Goal: Obtain resource: Obtain resource

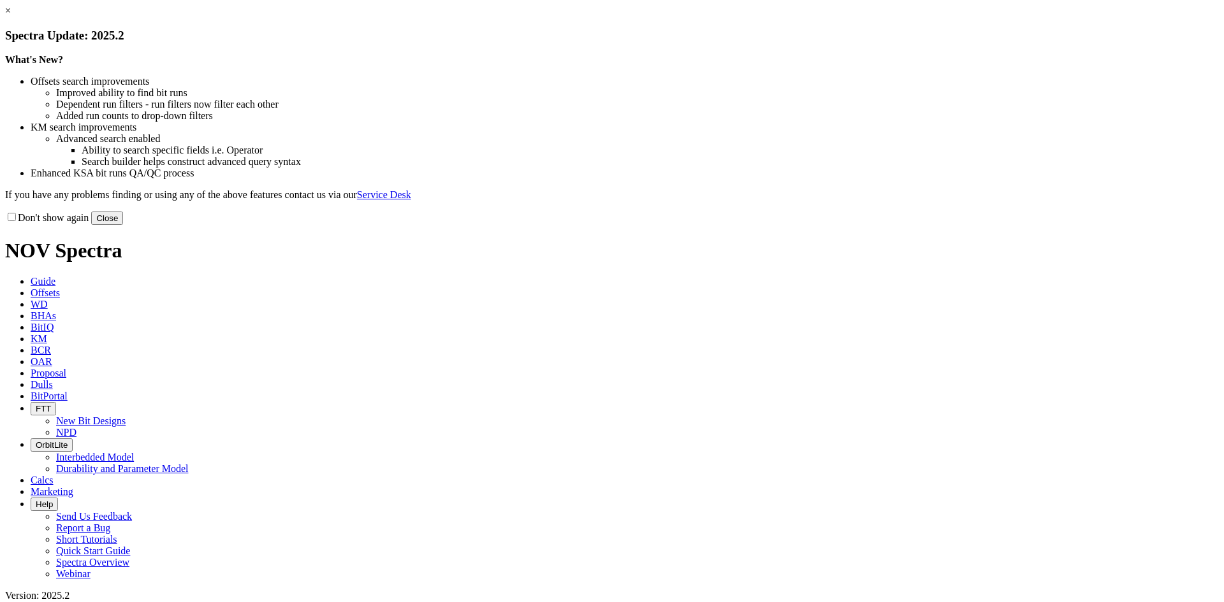
click at [11, 16] on link "×" at bounding box center [8, 10] width 6 height 11
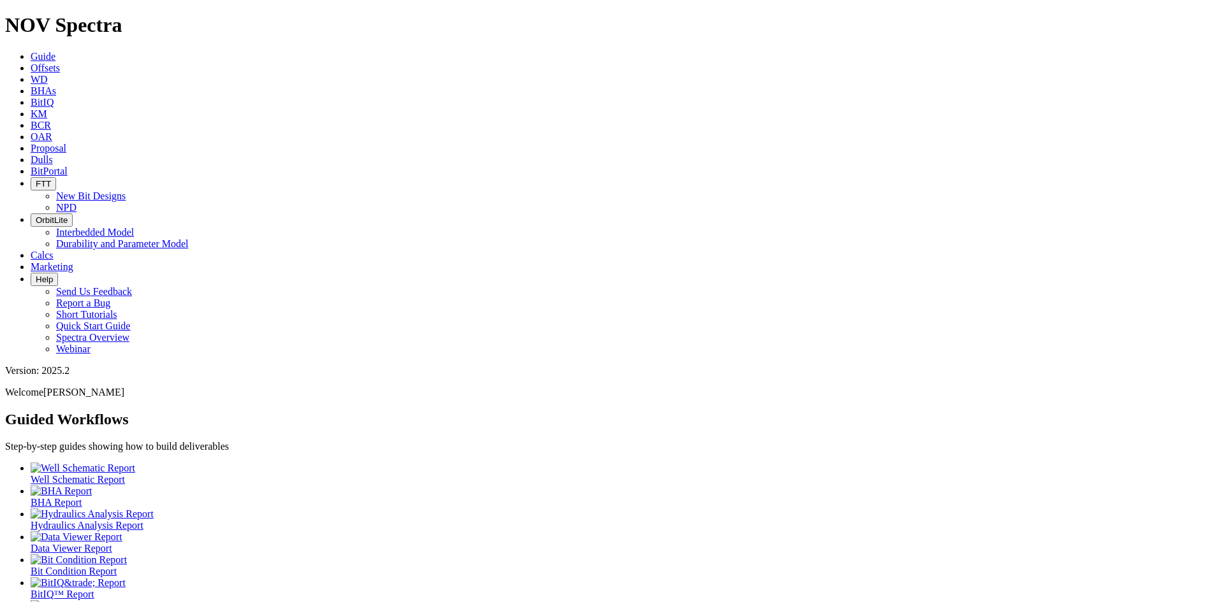
click at [60, 62] on span "Offsets" at bounding box center [45, 67] width 29 height 11
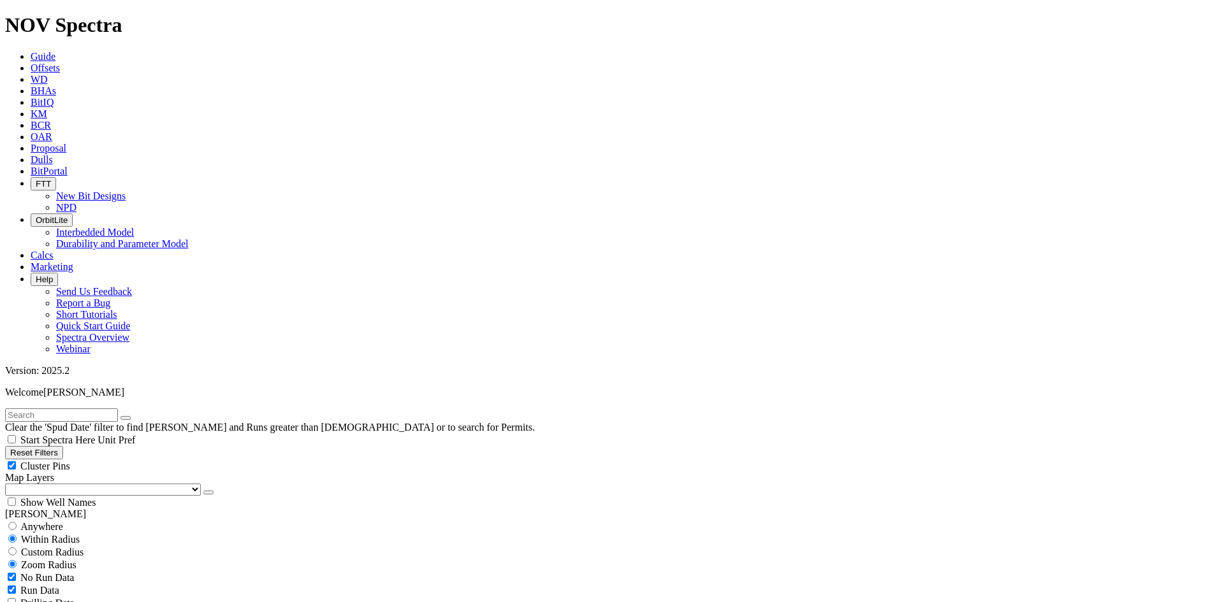
click at [203, 491] on button "button" at bounding box center [208, 493] width 10 height 4
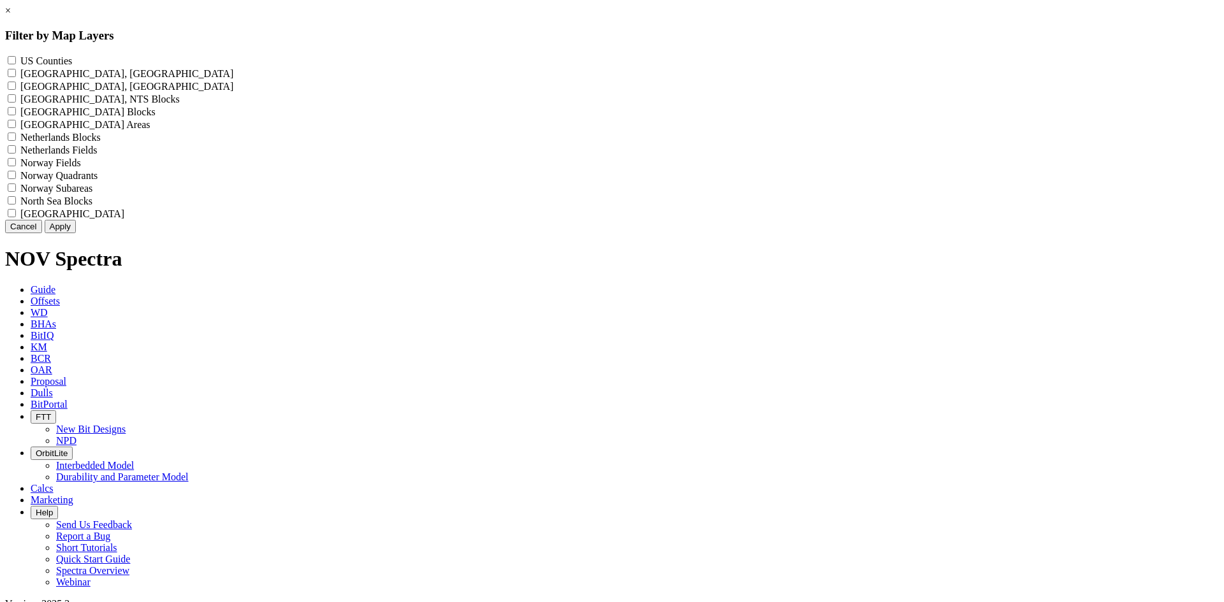
click at [16, 62] on Counties "US Counties - ()" at bounding box center [12, 60] width 8 height 8
checkbox Counties "true"
click at [76, 233] on button "Apply" at bounding box center [60, 226] width 31 height 13
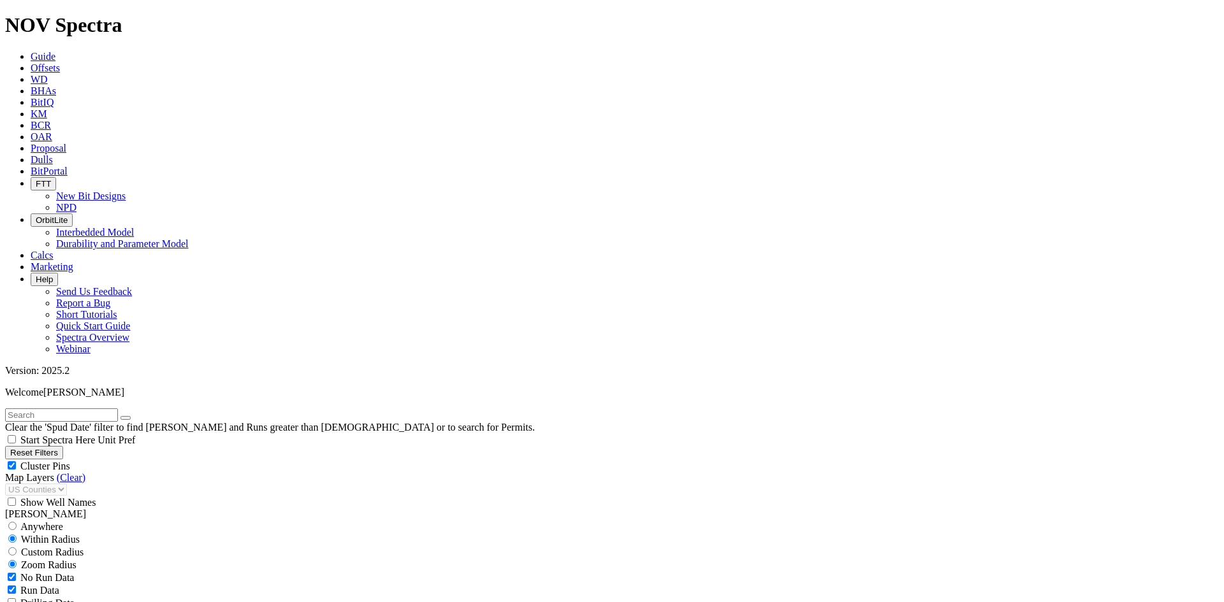
scroll to position [319, 0]
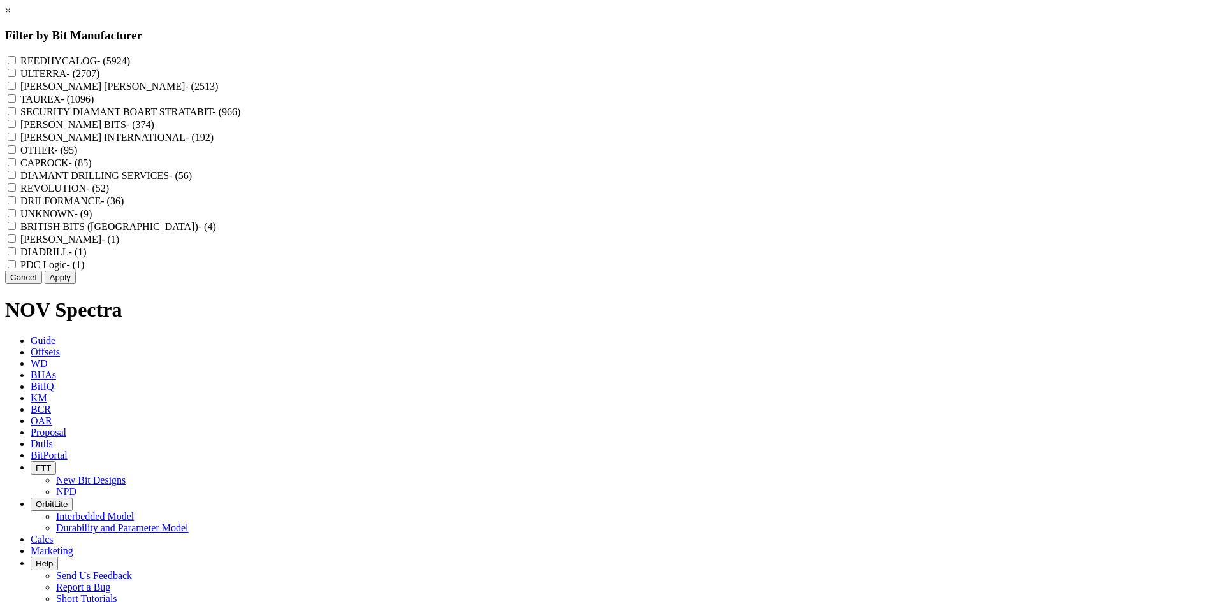
click at [130, 59] on label "REEDHYCALOG - (5924)" at bounding box center [75, 60] width 110 height 11
click at [16, 59] on input "REEDHYCALOG - (5924)" at bounding box center [12, 60] width 8 height 8
checkbox input "true"
click at [76, 284] on button "Apply" at bounding box center [60, 277] width 31 height 13
checkbox input "false"
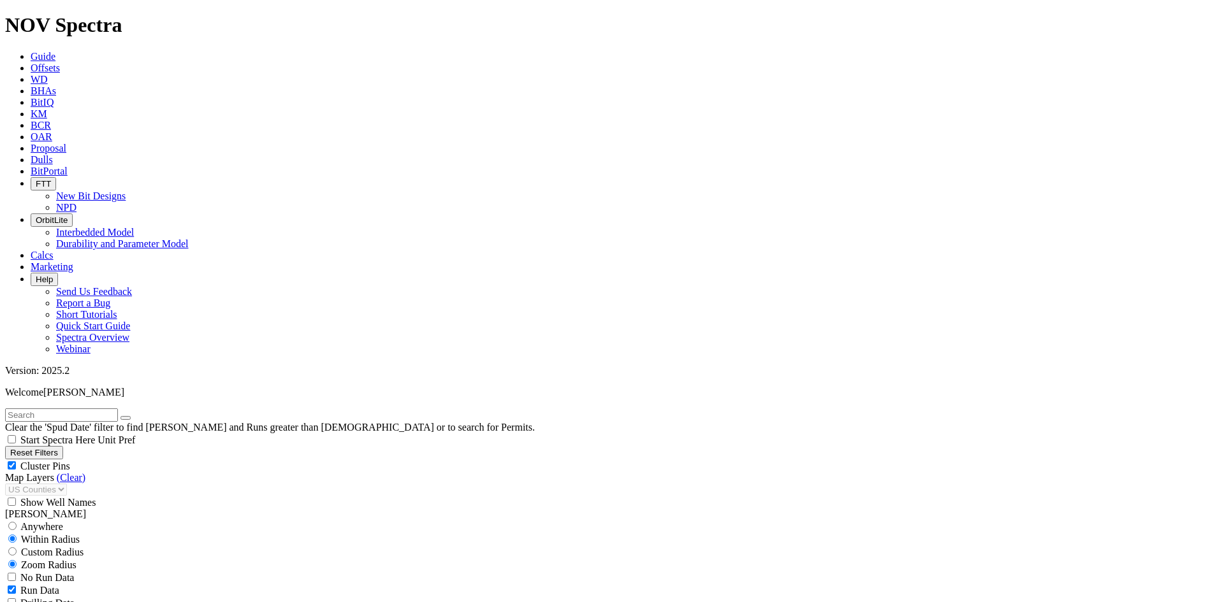
select select "? number:6.75 ?"
click at [70, 461] on span "Cluster Pins" at bounding box center [45, 466] width 50 height 11
checkbox input "false"
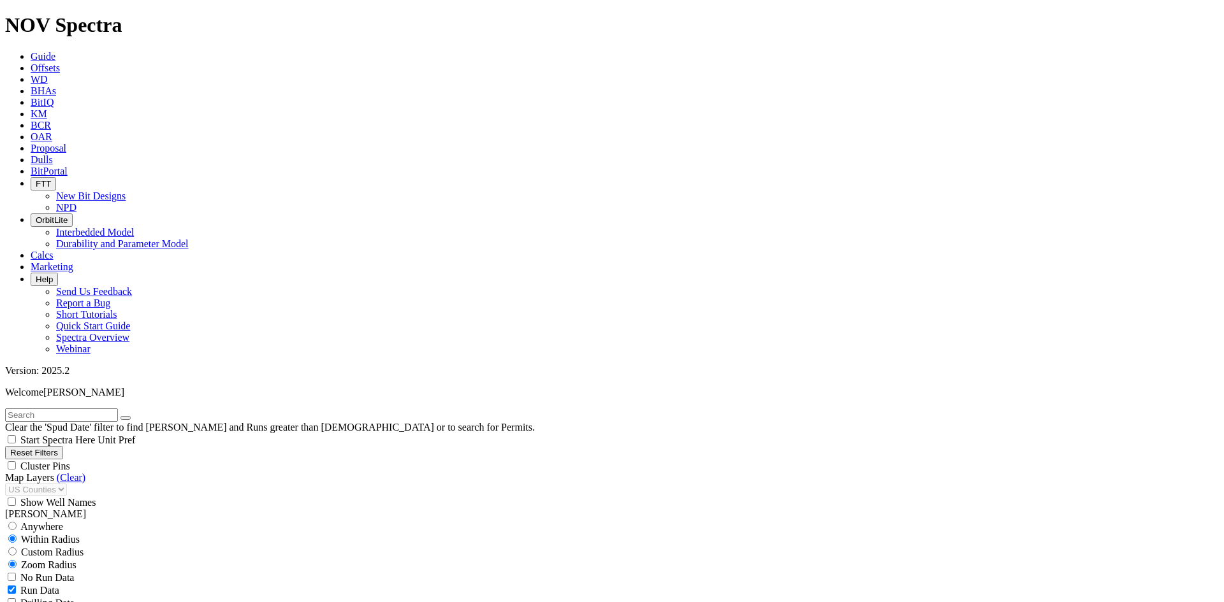
scroll to position [10612, 0]
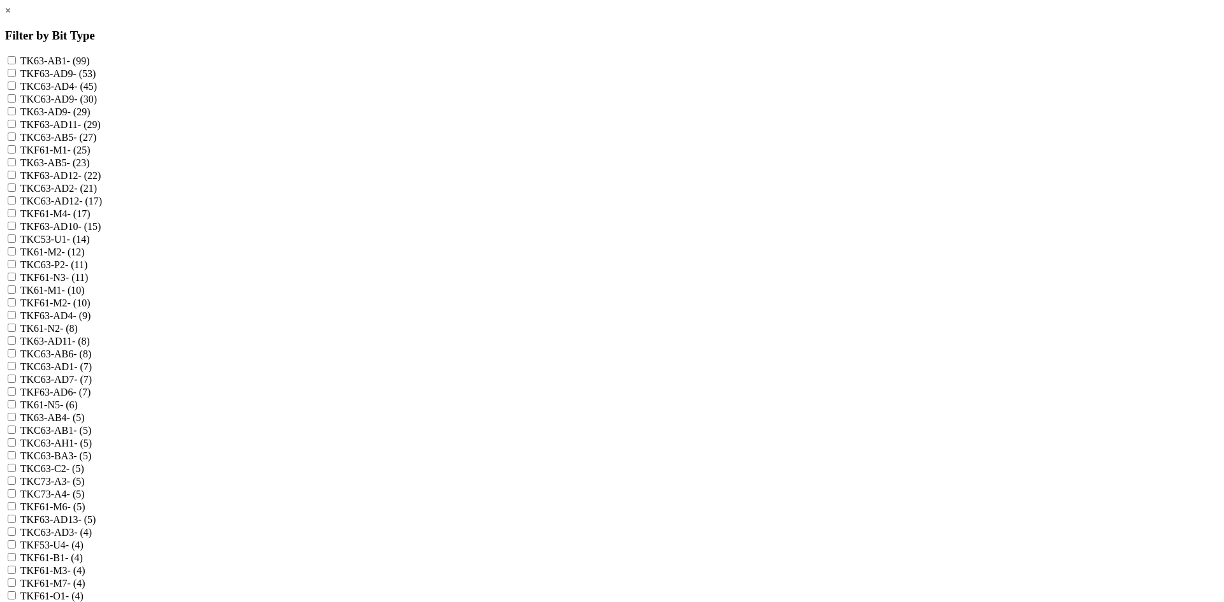
click at [90, 59] on label "TK63-AB1 - (99)" at bounding box center [54, 60] width 69 height 11
click at [16, 59] on input "TK63-AB1 - (99)" at bounding box center [12, 60] width 8 height 8
checkbox input "true"
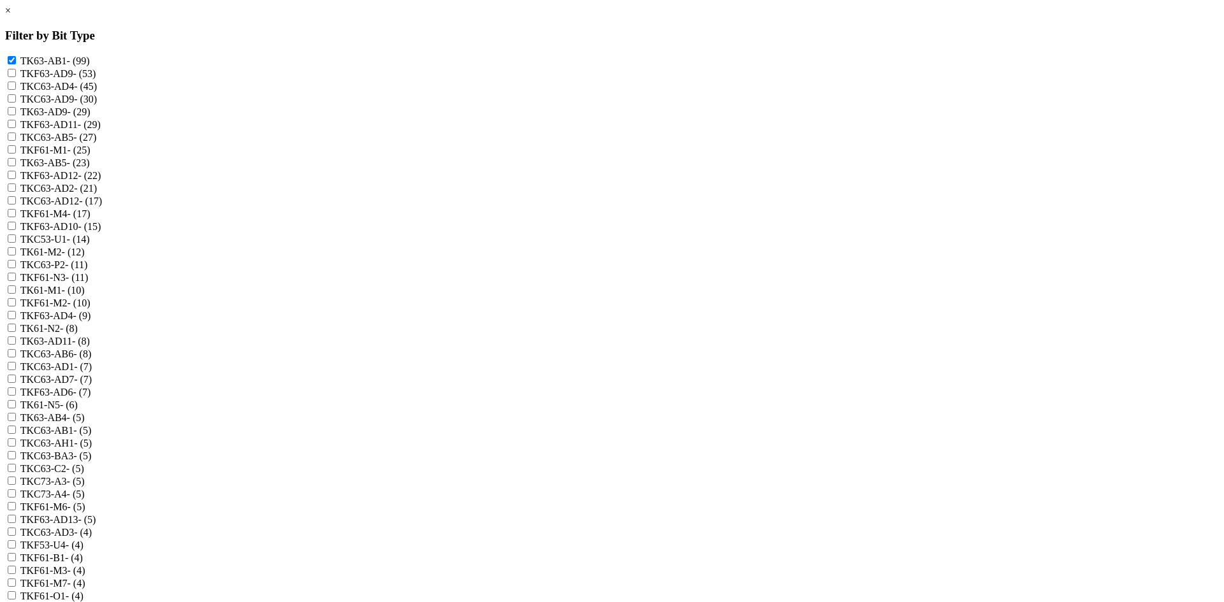
checkbox input "true"
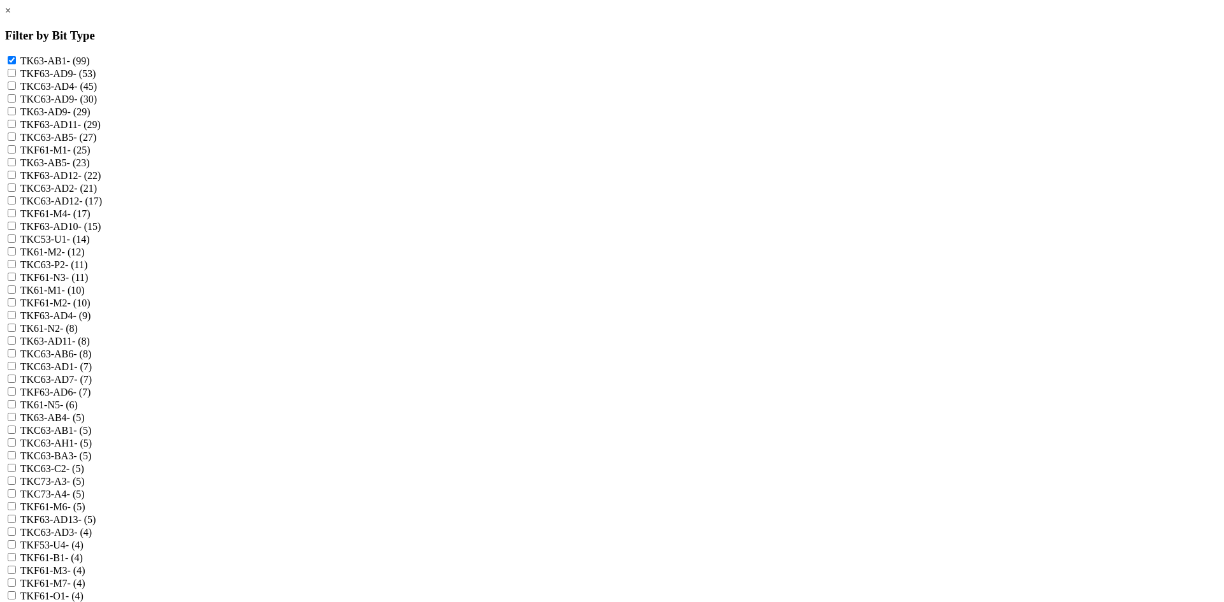
checkbox AB1 "true"
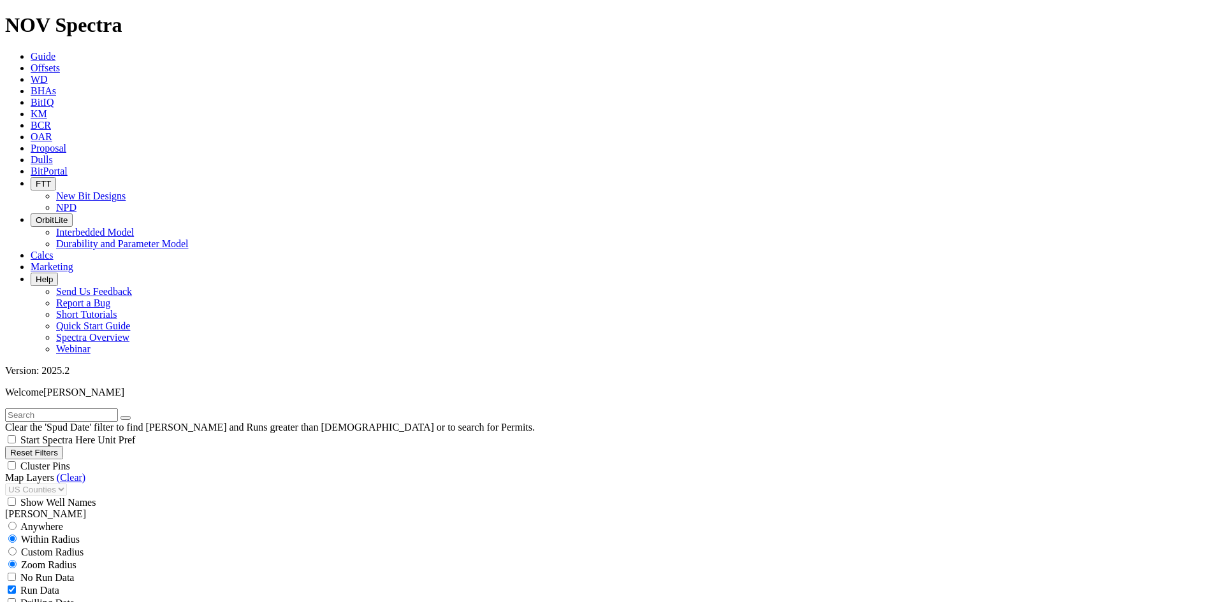
scroll to position [574, 0]
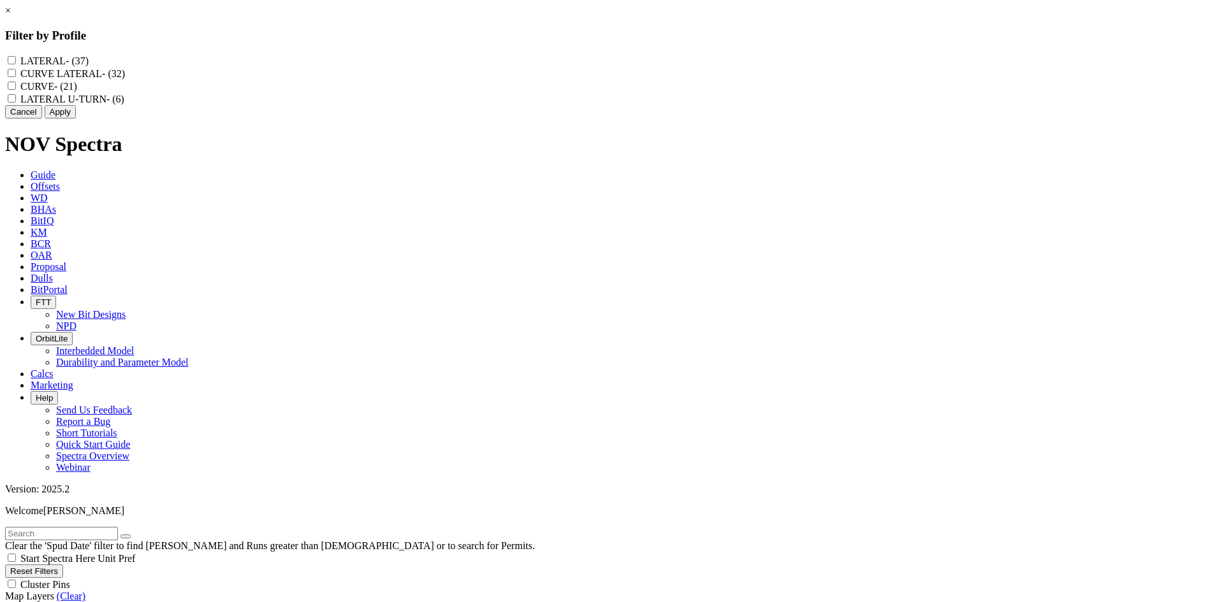
click at [124, 105] on label "LATERAL U-TURN - (6)" at bounding box center [72, 99] width 104 height 11
click at [16, 103] on U-TURN "LATERAL U-TURN - (6)" at bounding box center [12, 98] width 8 height 8
checkbox U-TURN "true"
click at [125, 77] on label "CURVE LATERAL - (32)" at bounding box center [72, 73] width 105 height 11
click at [16, 77] on LATERAL "CURVE LATERAL - (32)" at bounding box center [12, 73] width 8 height 8
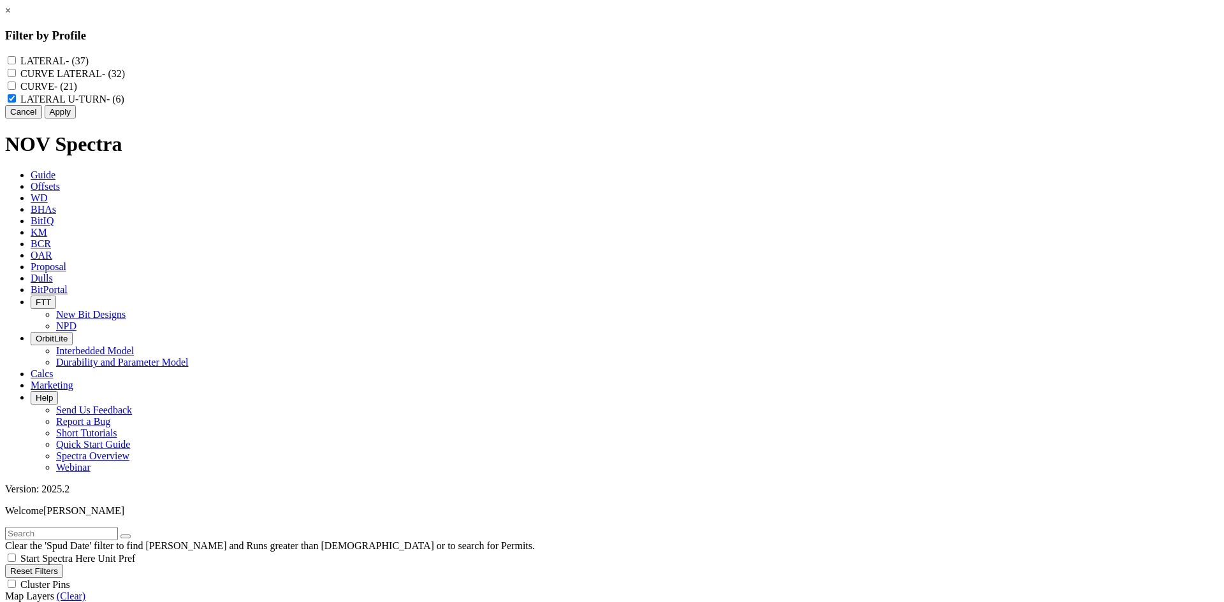
checkbox LATERAL "true"
click at [124, 105] on label "LATERAL U-TURN - (6)" at bounding box center [72, 99] width 104 height 11
click at [16, 103] on U-TURN "LATERAL U-TURN - (6)" at bounding box center [12, 98] width 8 height 8
checkbox U-TURN "false"
click at [76, 119] on button "Apply" at bounding box center [60, 111] width 31 height 13
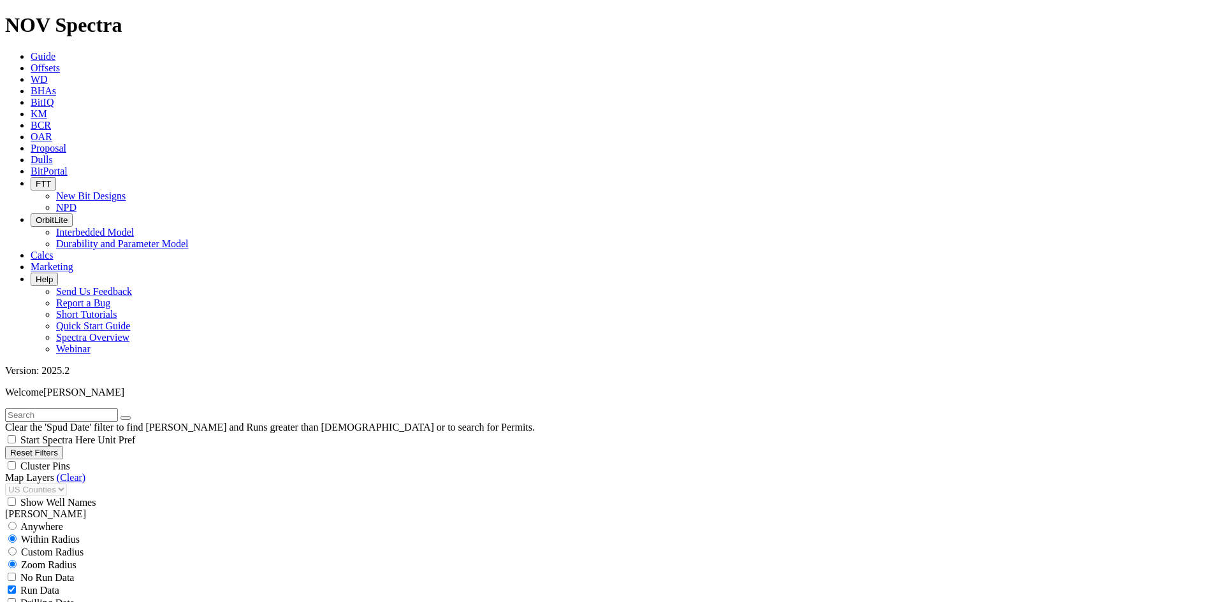
scroll to position [3283, 0]
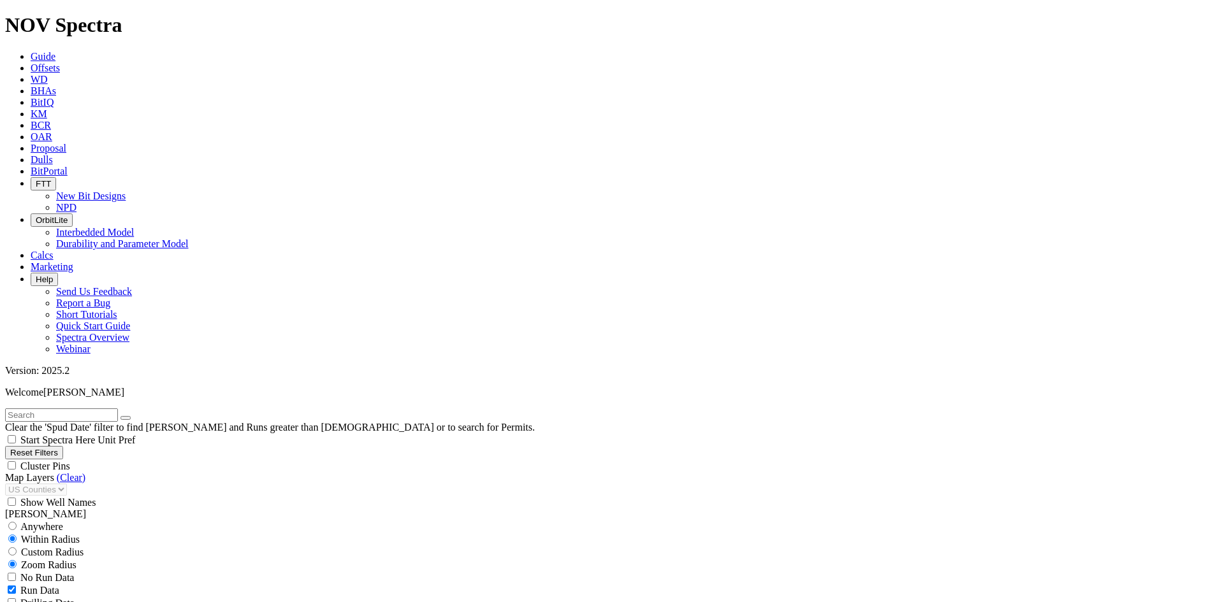
scroll to position [352, 0]
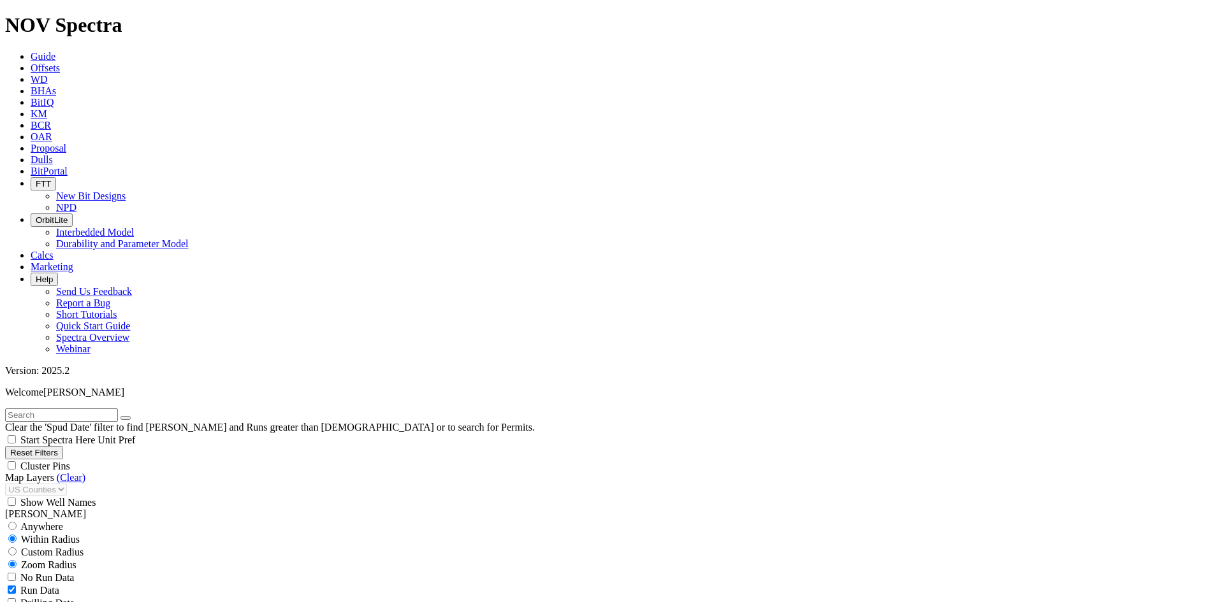
scroll to position [3162, 0]
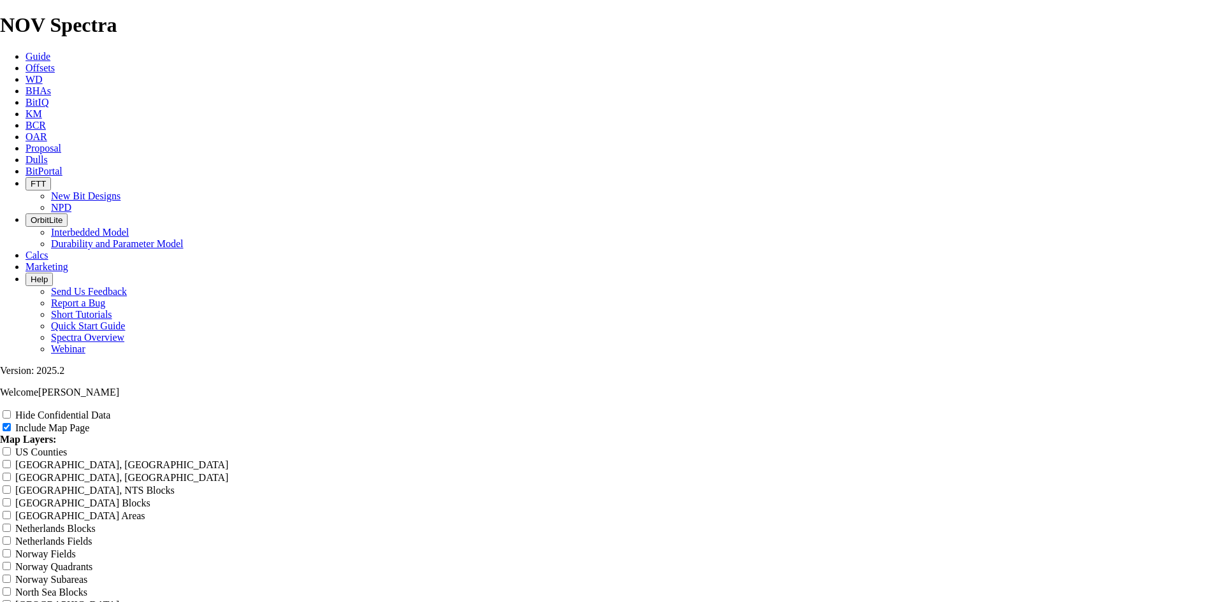
click at [11, 410] on input "Hide Confidential Data" at bounding box center [7, 414] width 8 height 8
checkbox input "true"
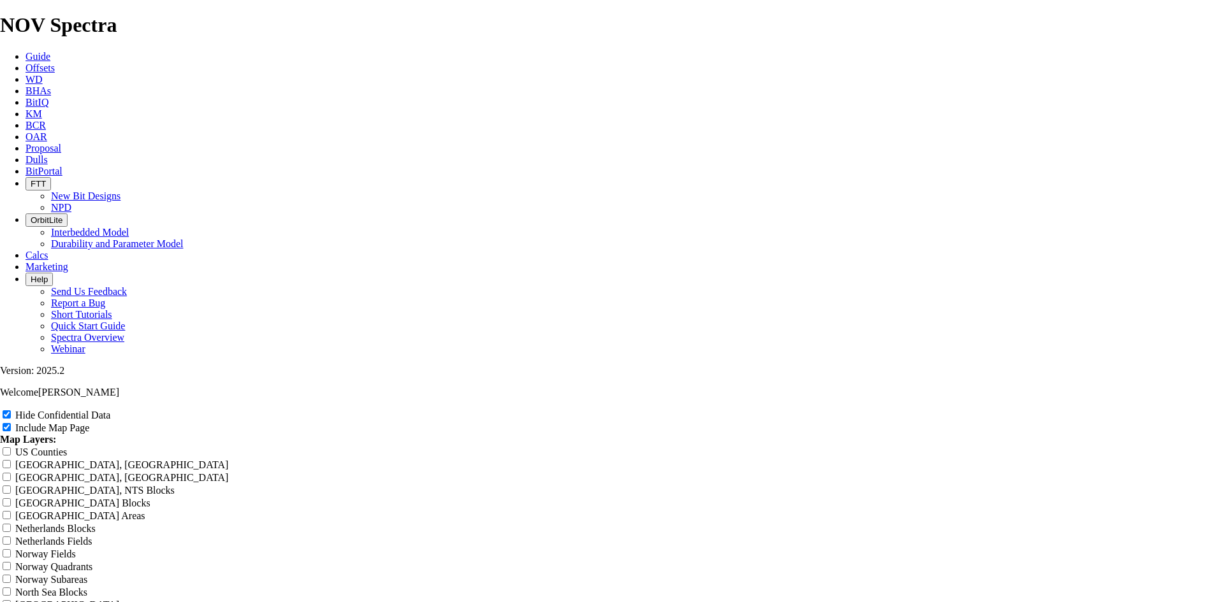
radio input "true"
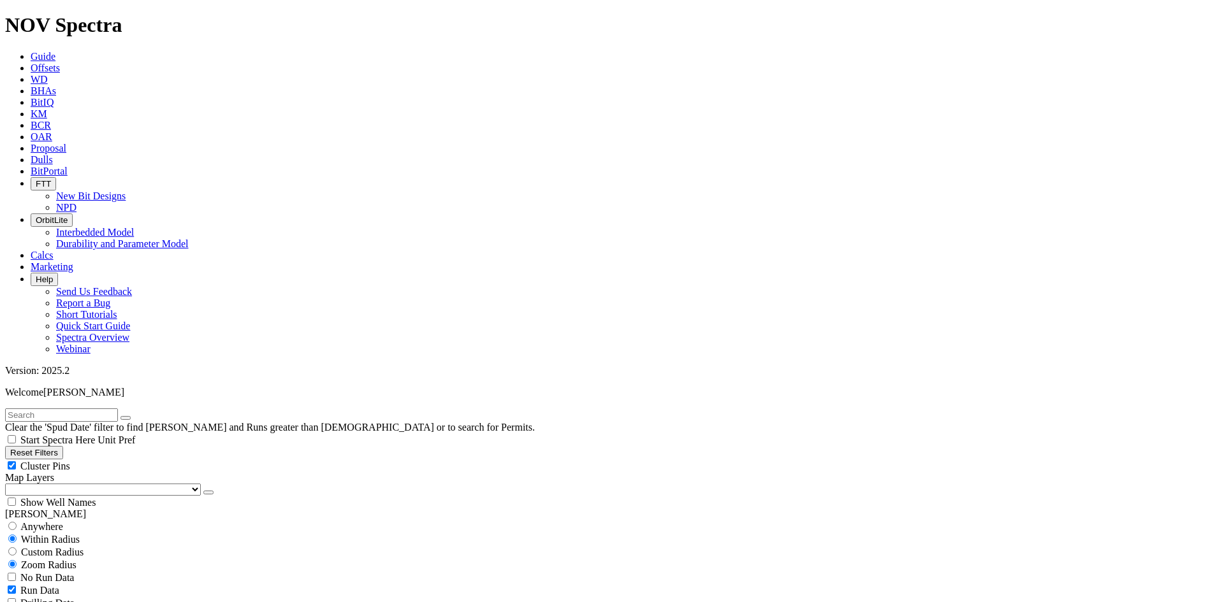
click at [70, 461] on span "Cluster Pins" at bounding box center [45, 466] width 50 height 11
checkbox input "false"
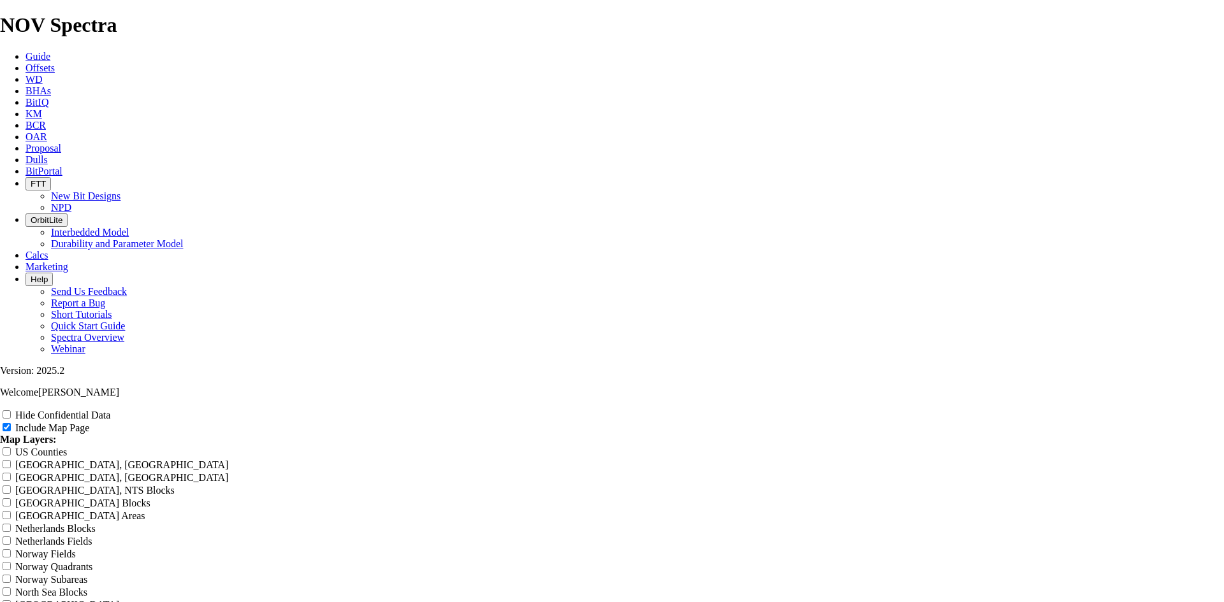
click at [1106, 409] on div "Hide Confidential Data" at bounding box center [612, 415] width 1224 height 13
click at [11, 410] on input "Hide Confidential Data" at bounding box center [7, 414] width 8 height 8
checkbox input "true"
drag, startPoint x: 717, startPoint y: 92, endPoint x: 423, endPoint y: 105, distance: 294.1
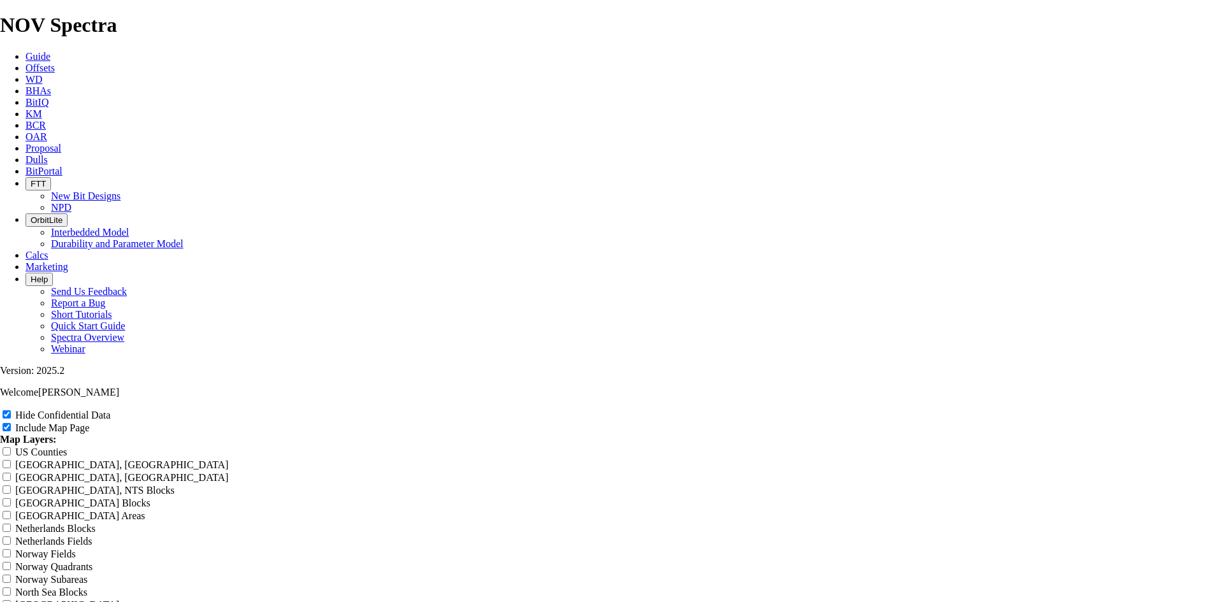
type input "T"
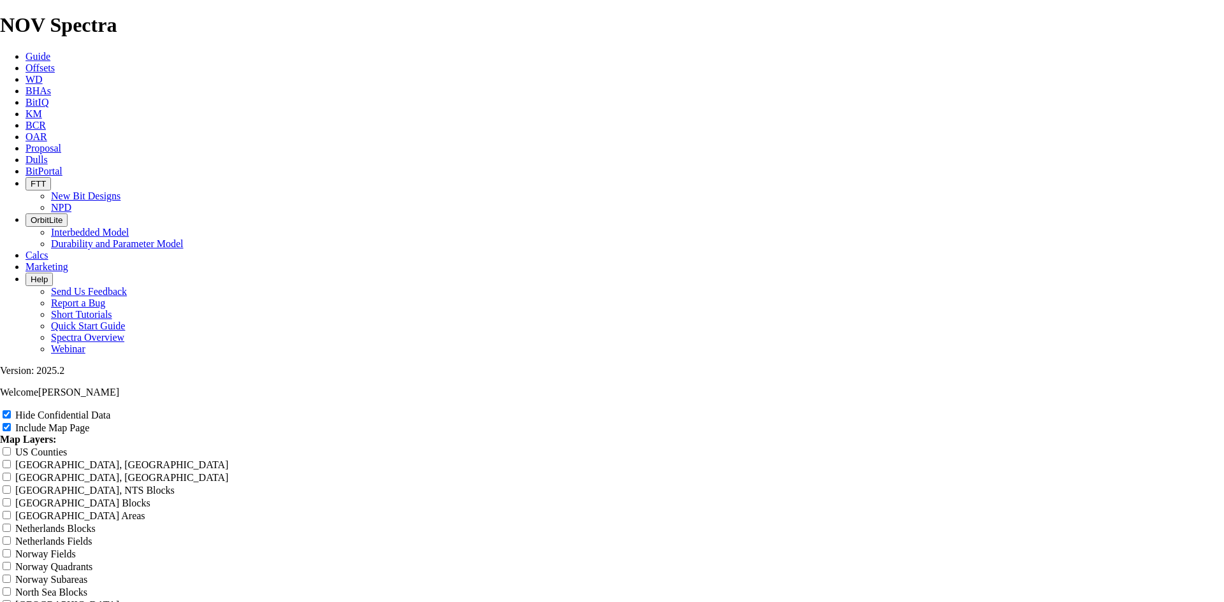
type input "T"
type input "TK"
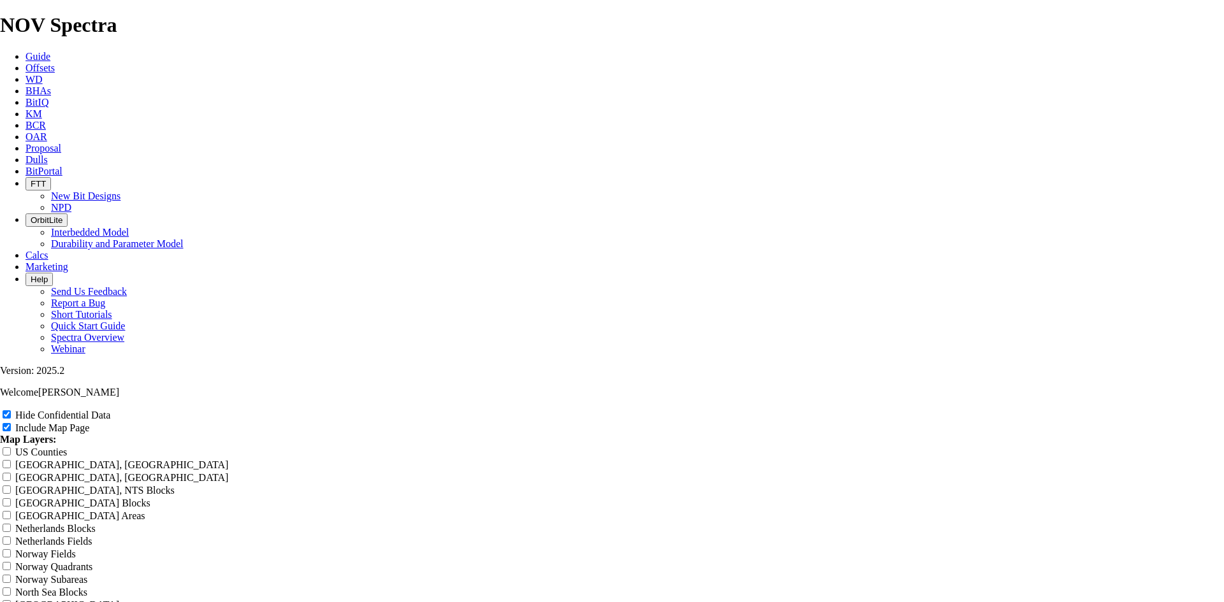
type input "TK"
type input "TKC"
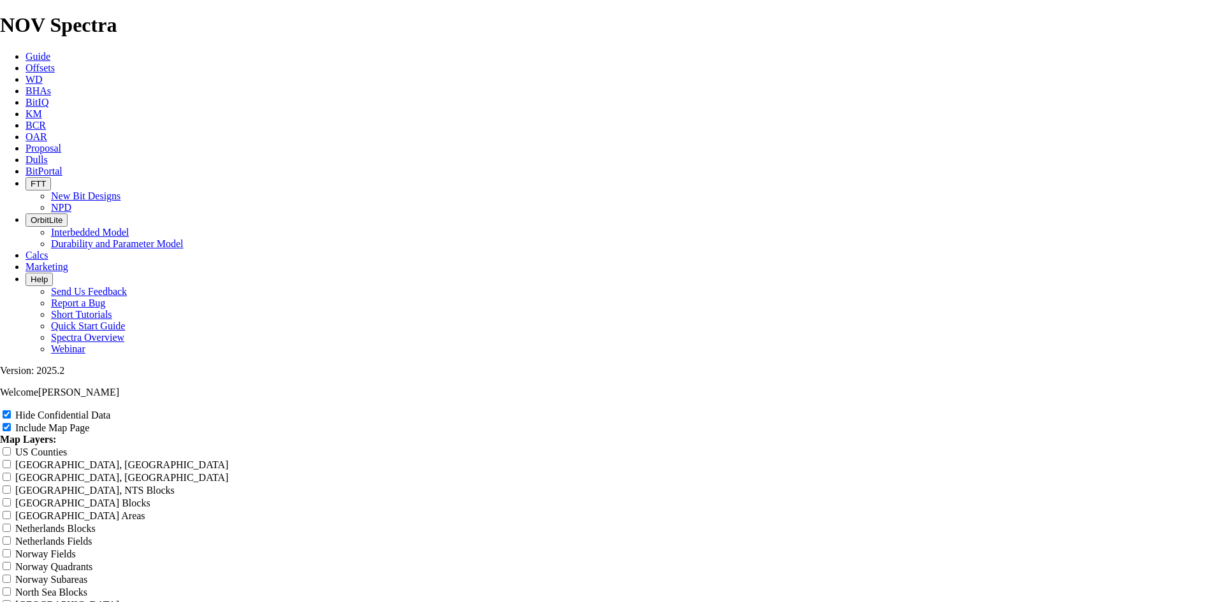
type input "TKC"
type input "TKC6"
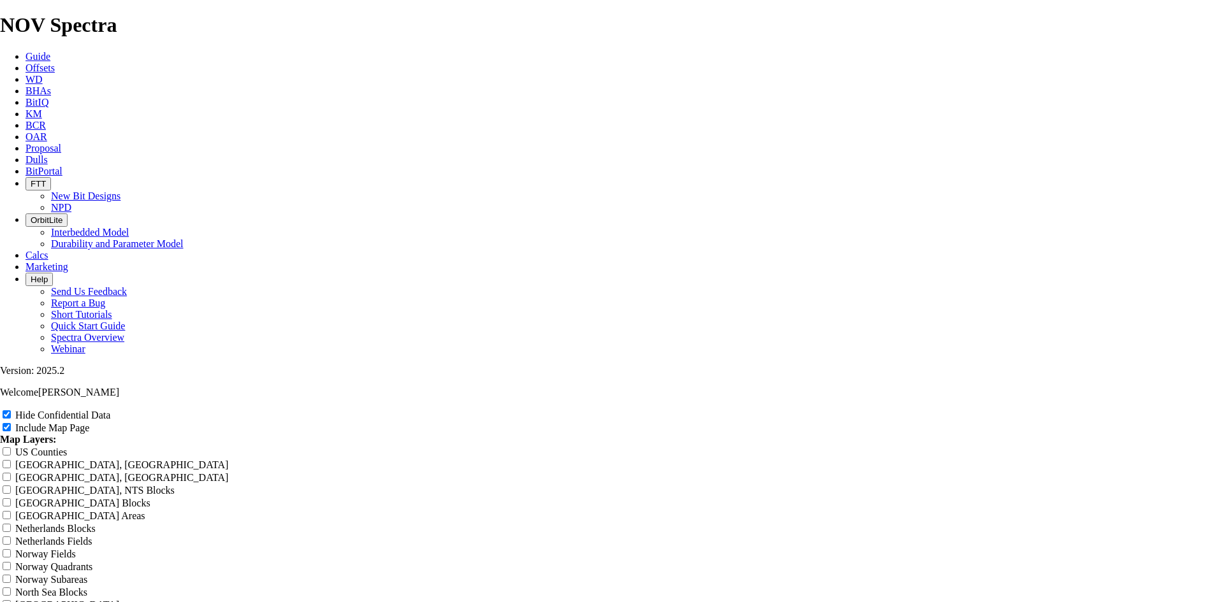
type input "TKC6"
type input "TKC64"
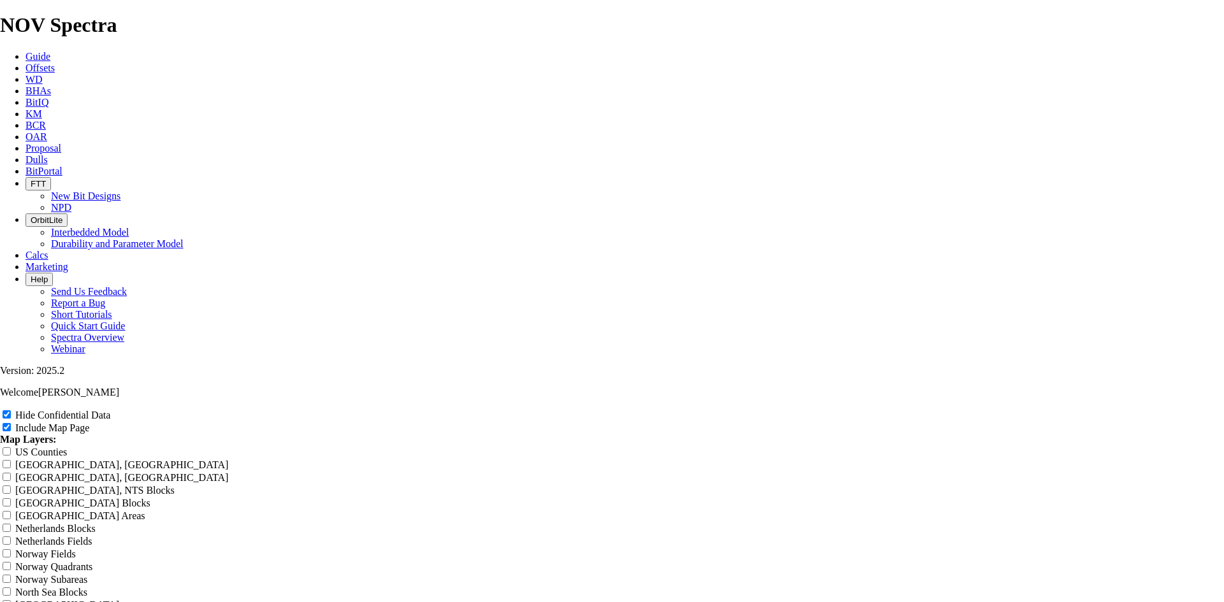
type input "TKC64"
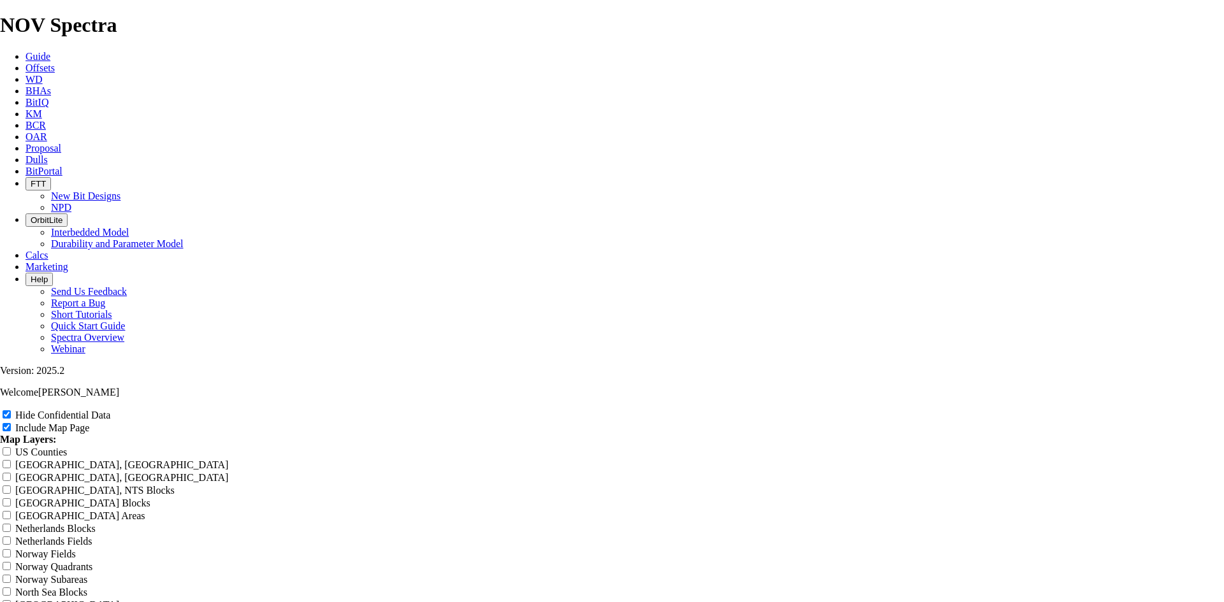
type input "TKC6"
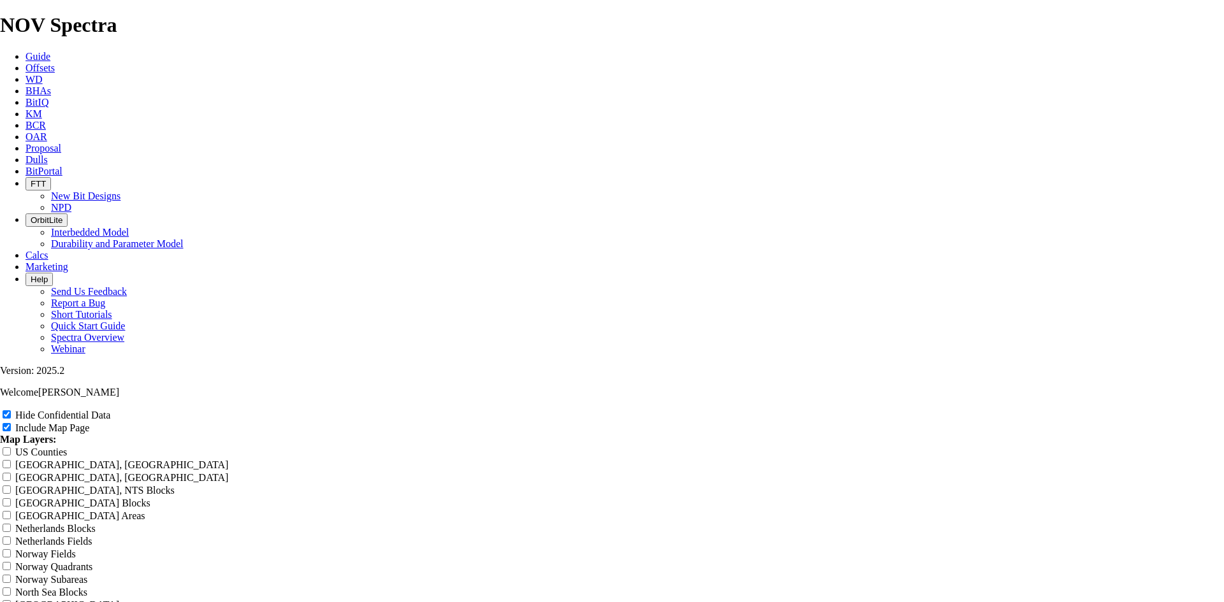
type input "TKC6"
type input "TKC63"
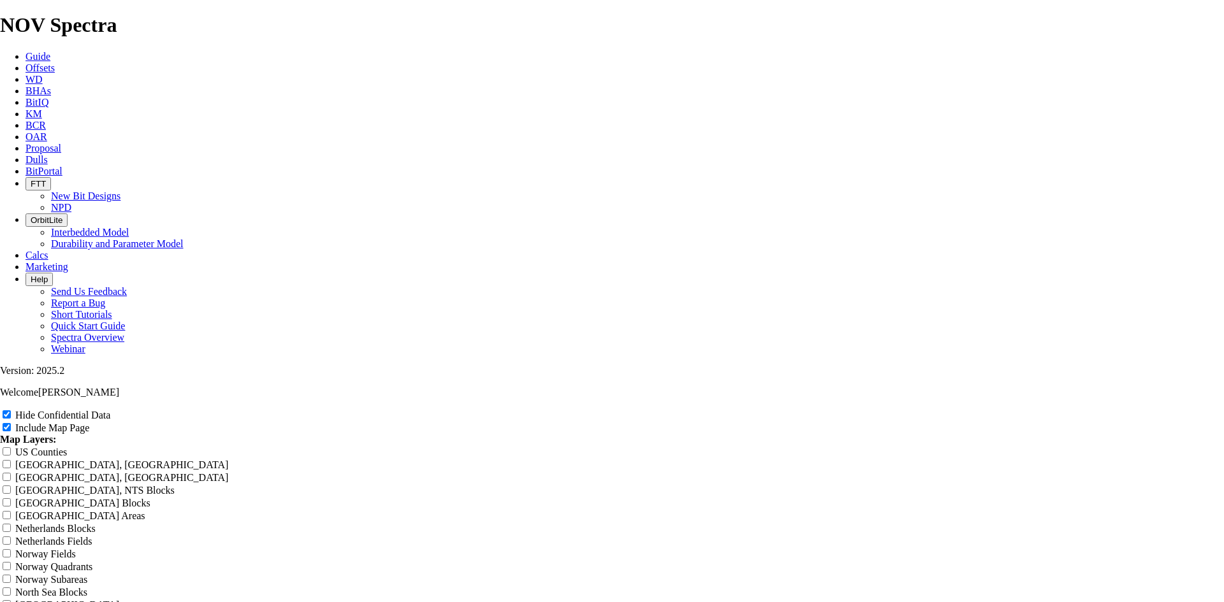
type input "TKC63"
type input "TKC63-"
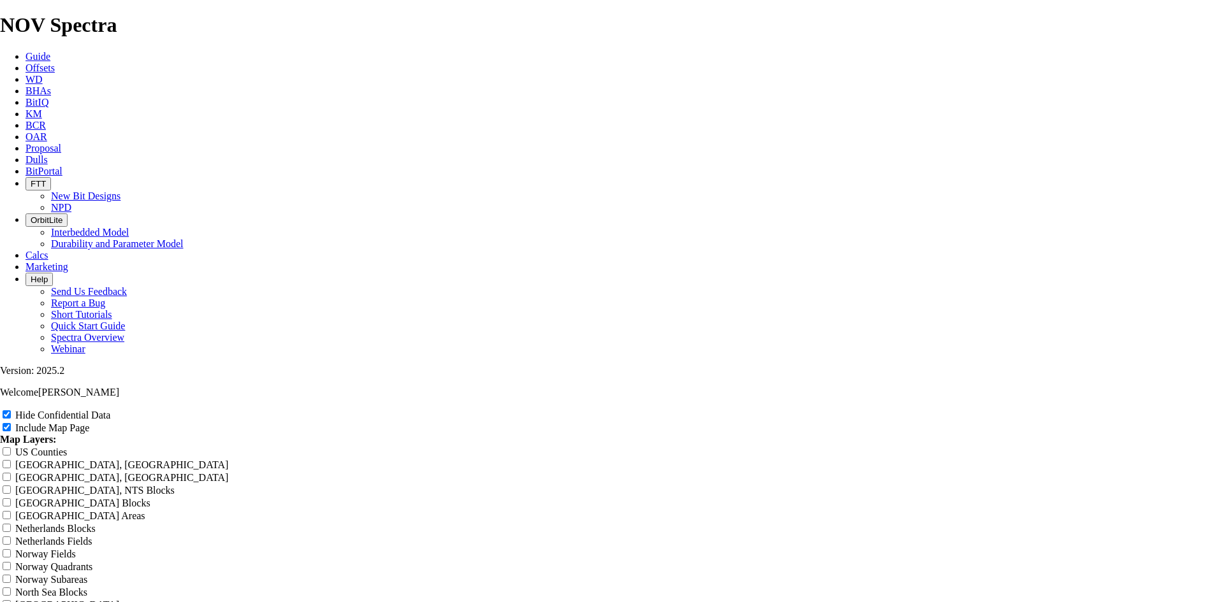
type input "TKC63-"
type input "TKC63-A"
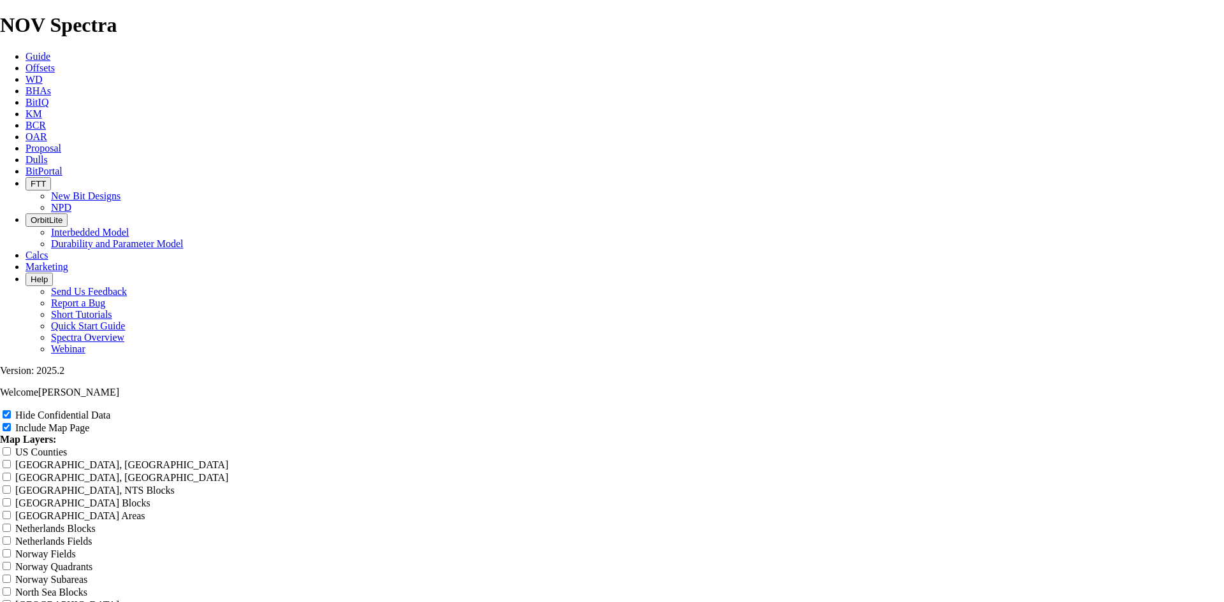
type input "TKC63-A"
type input "TKC63-AB"
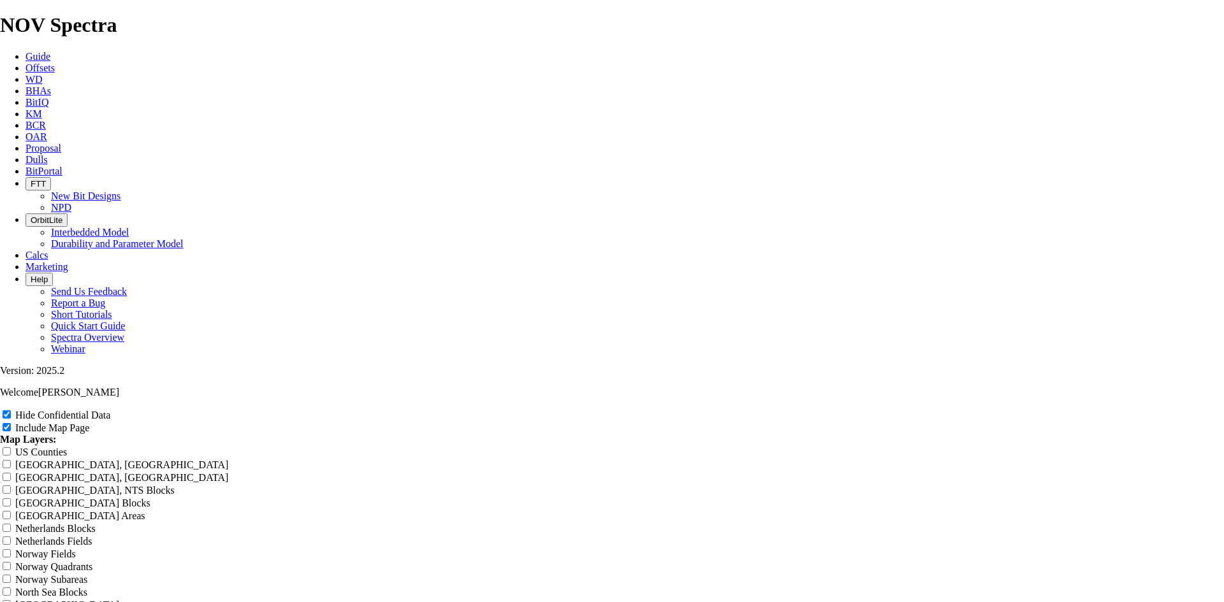
type input "TKC63-AB"
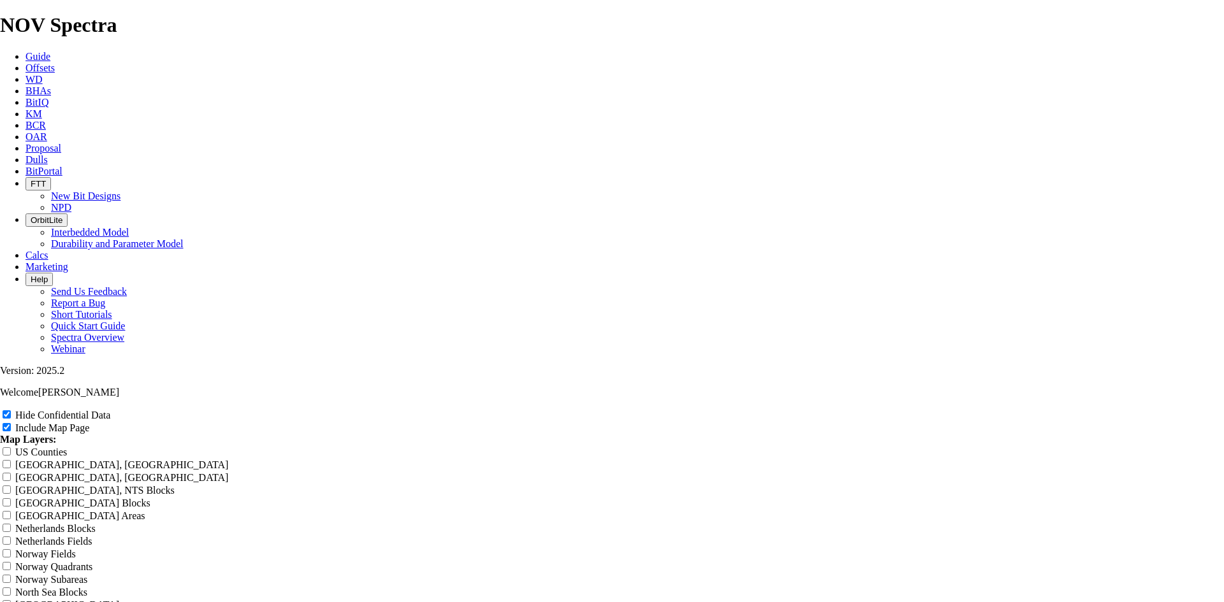
type input "TKC63-AB1"
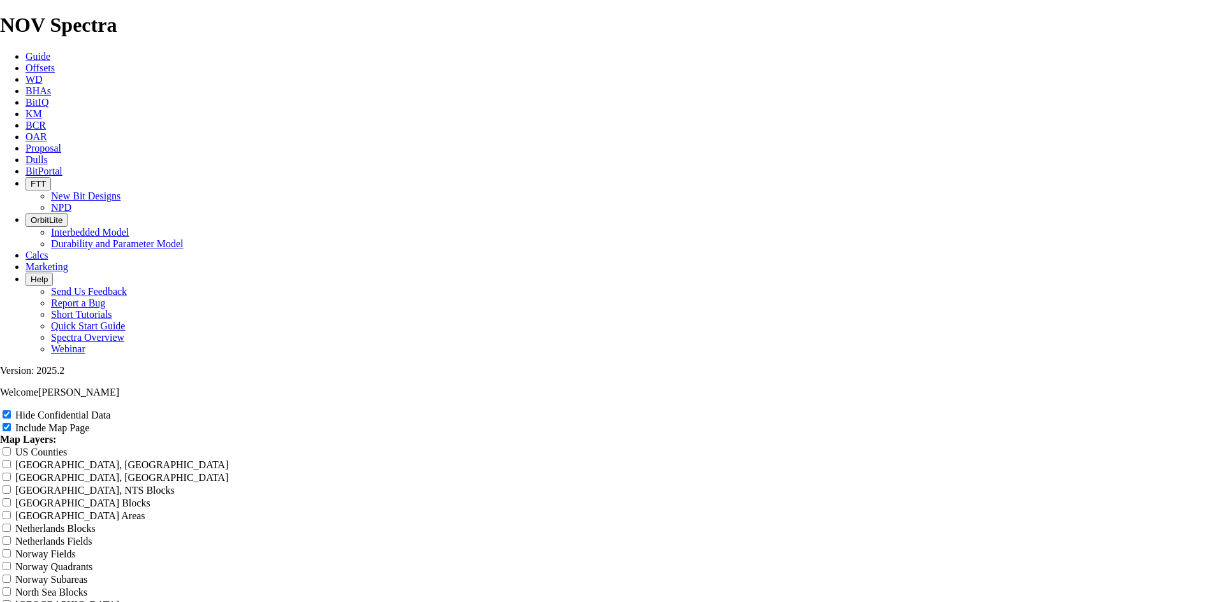
type input "TKC63-AB1"
type input "TKC63-AB1 C"
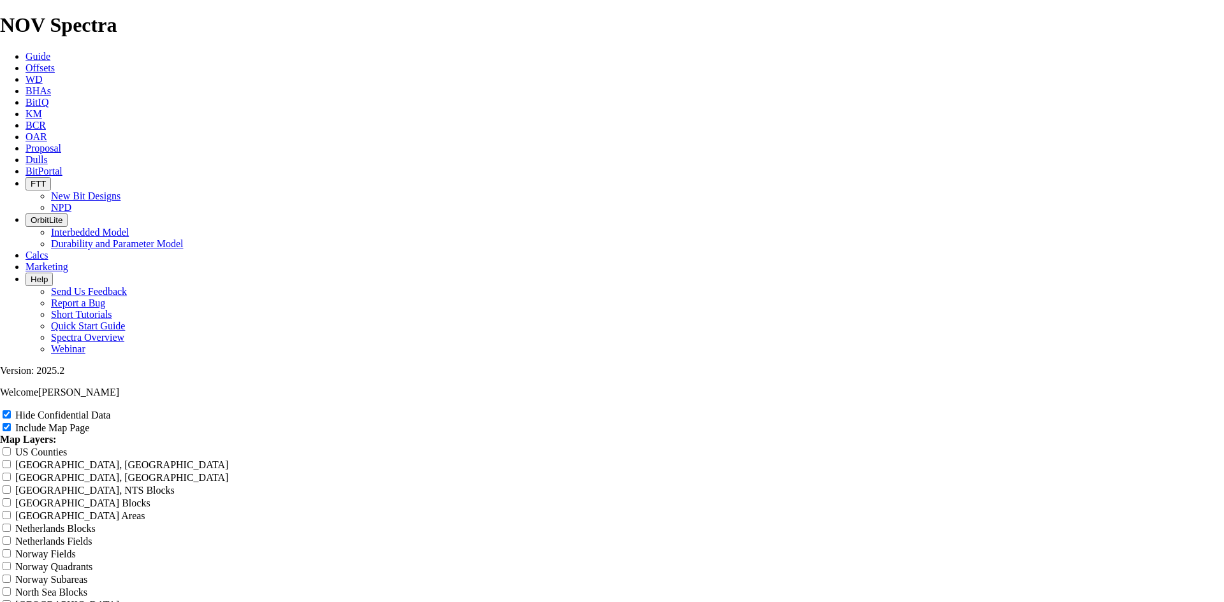
type input "TKC63-AB1 C"
type input "TKC63-AB1 Cu"
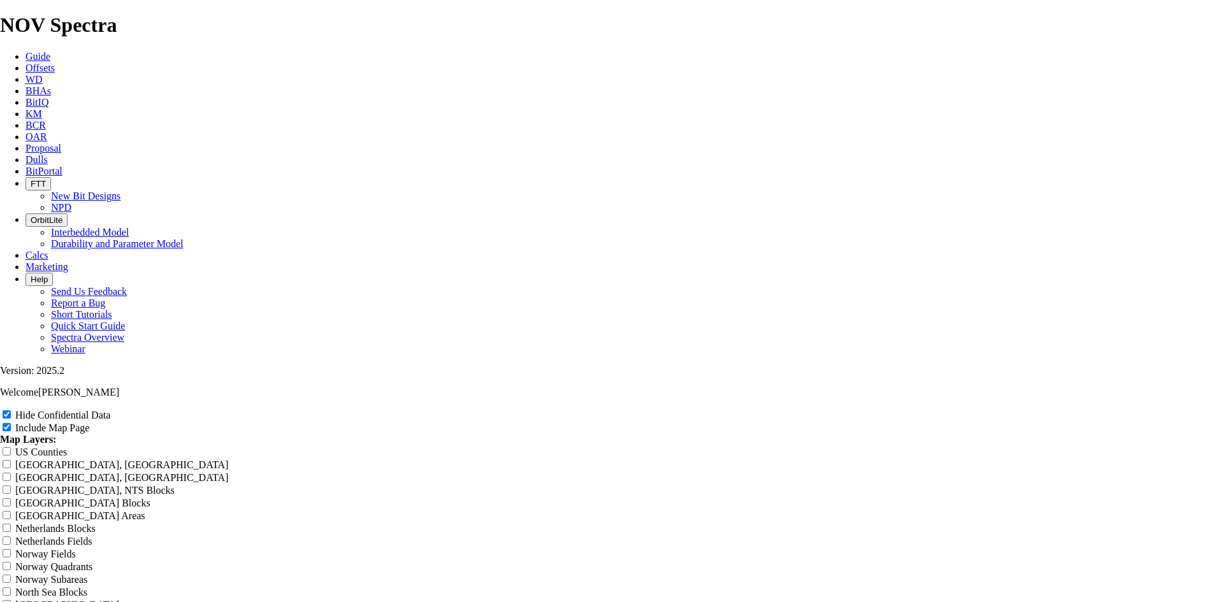
type input "TKC63-AB1 Cu"
type input "TKC63-AB1 Cur"
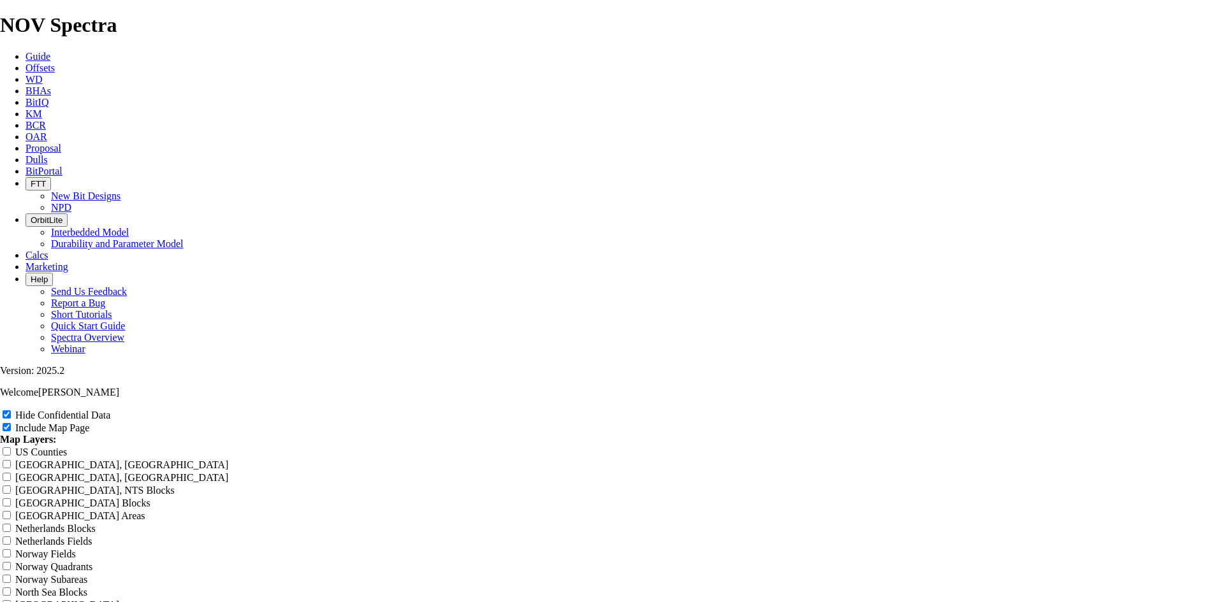
type input "TKC63-AB1 Cur"
type input "TKC63-AB1 Curv"
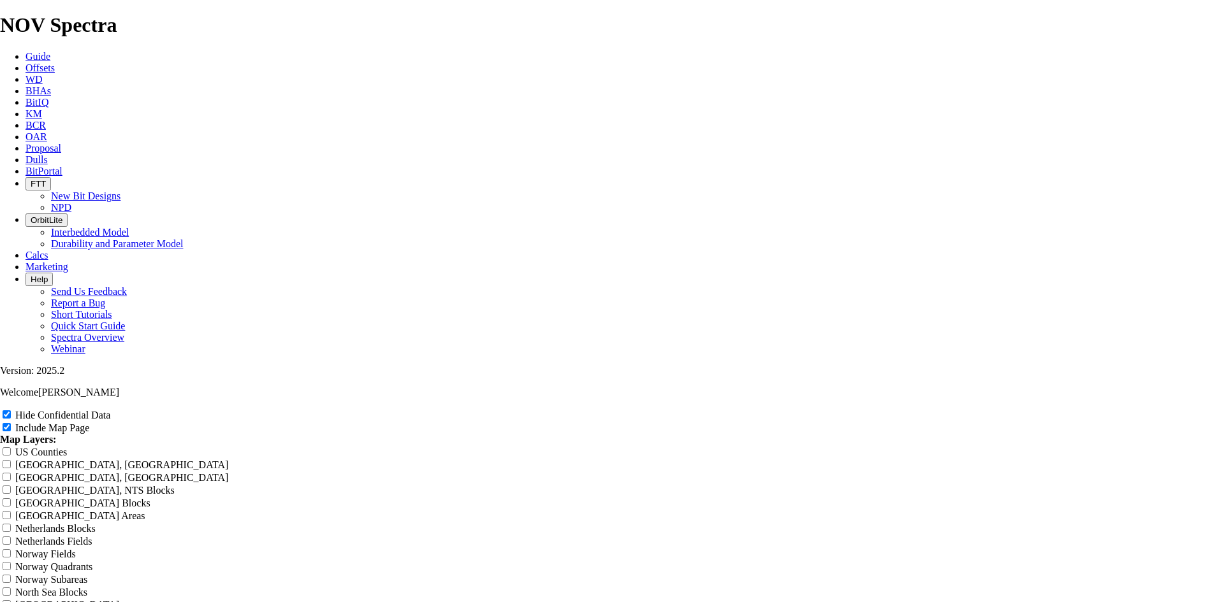
type input "TKC63-AB1 Curv"
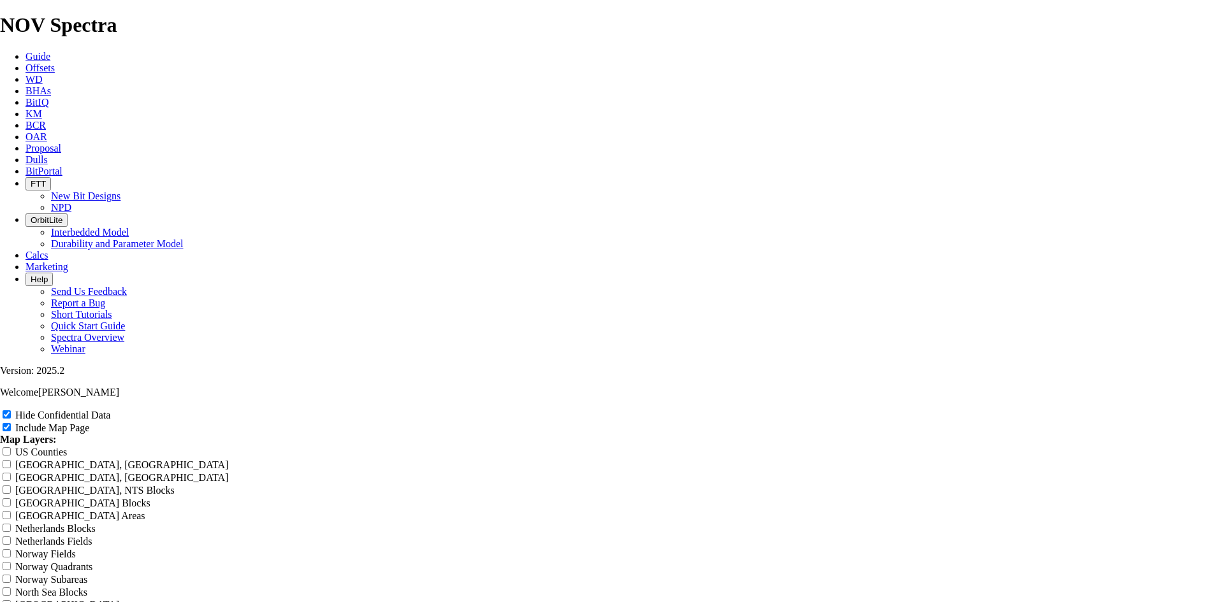
type input "TKC63-AB1 Curve"
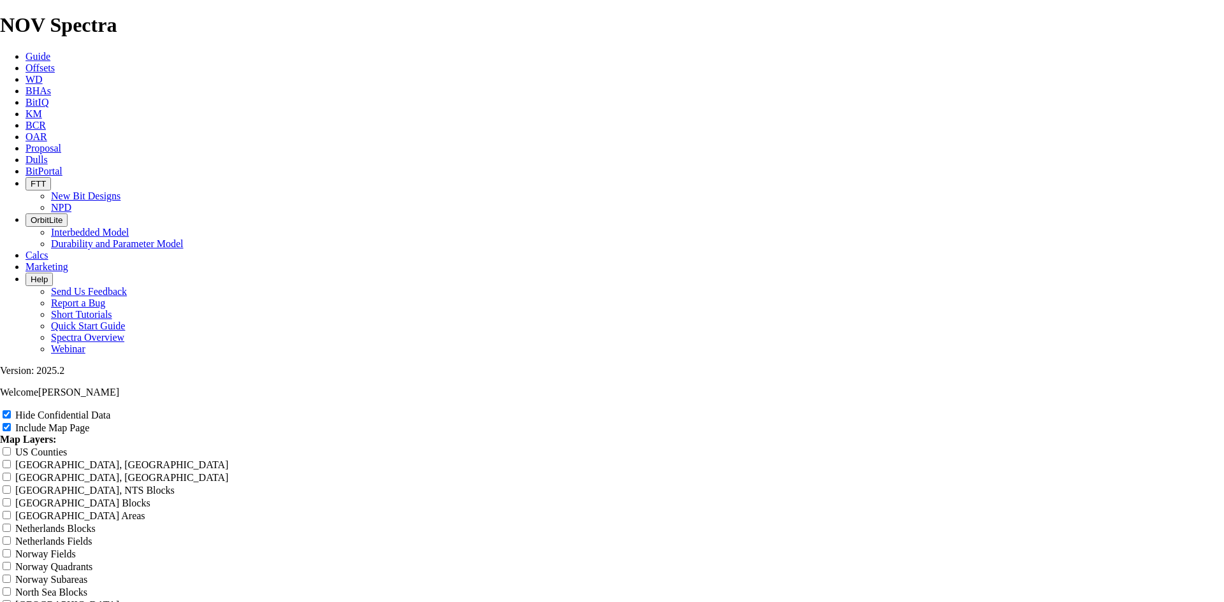
type input "TKC63-AB1 Curve"
type input "TKC63-AB1 Curve L"
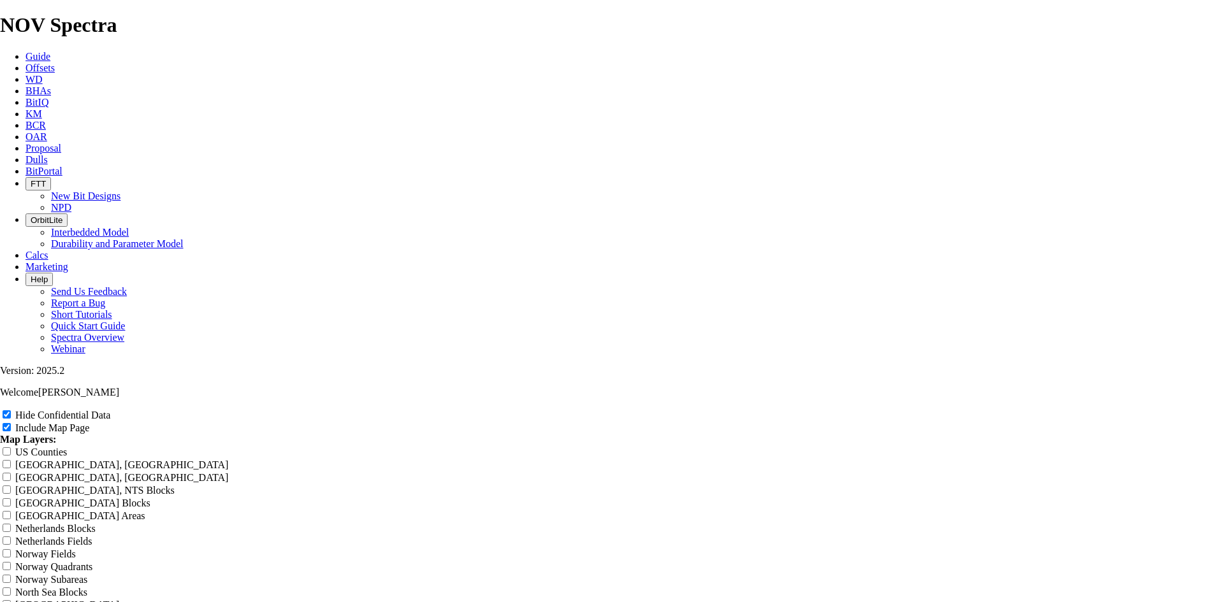
type input "TKC63-AB1 Curve L"
type input "TKC63-AB1 Curve La"
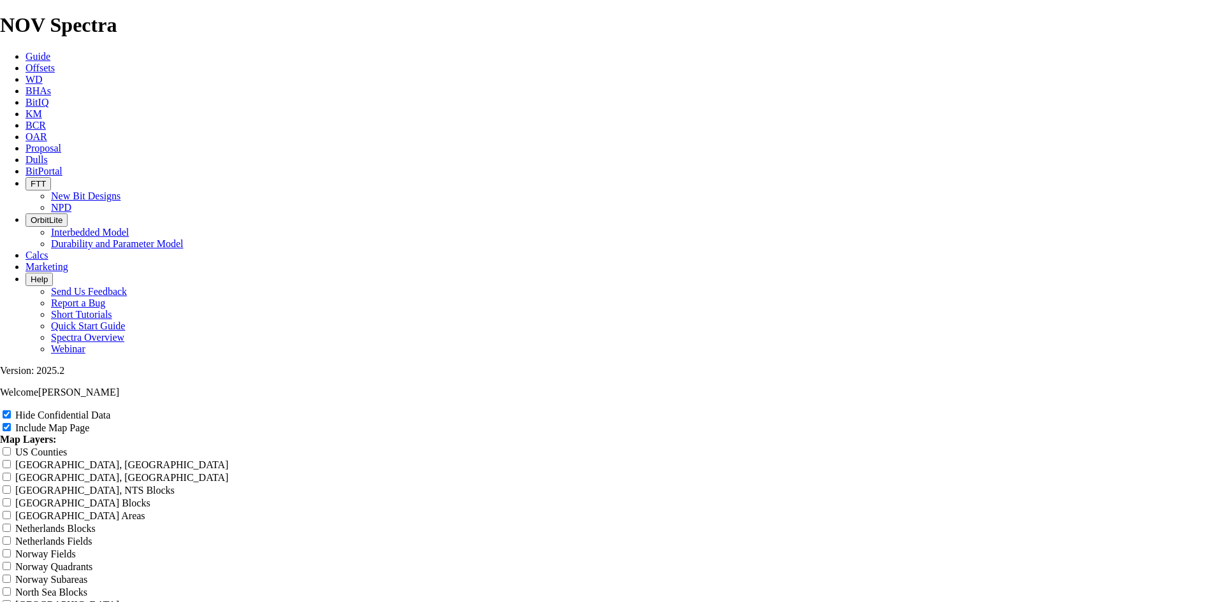
type input "TKC63-AB1 Curve La"
type input "TKC63-AB1 Curve Lat"
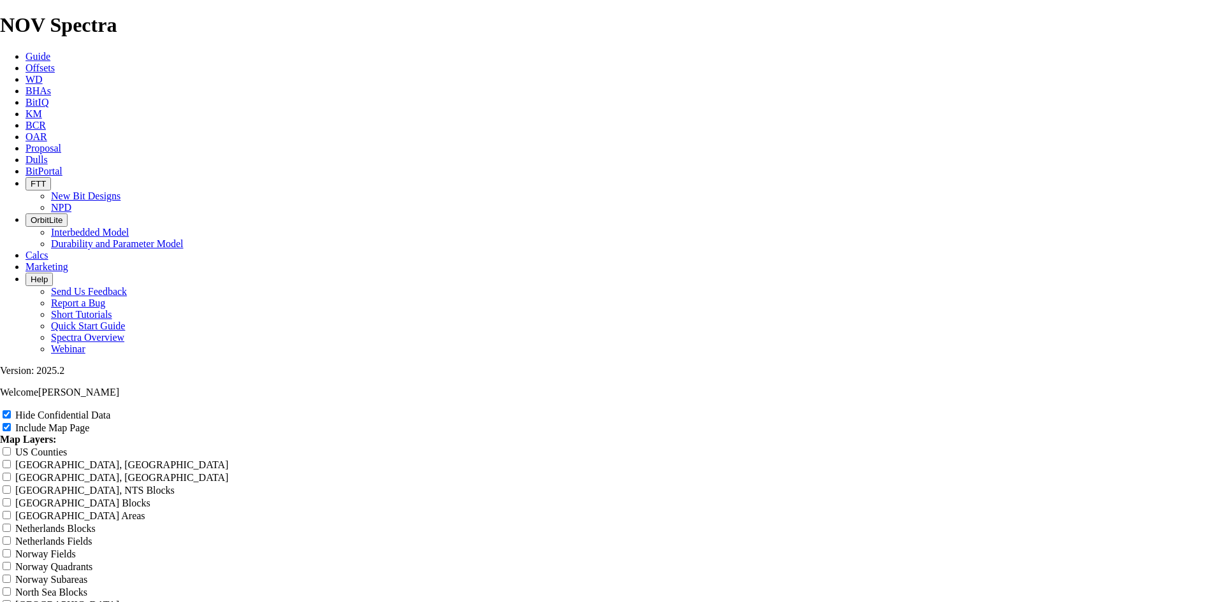
type input "TKC63-AB1 Curve Lat"
type input "TKC63-AB1 Curve Late"
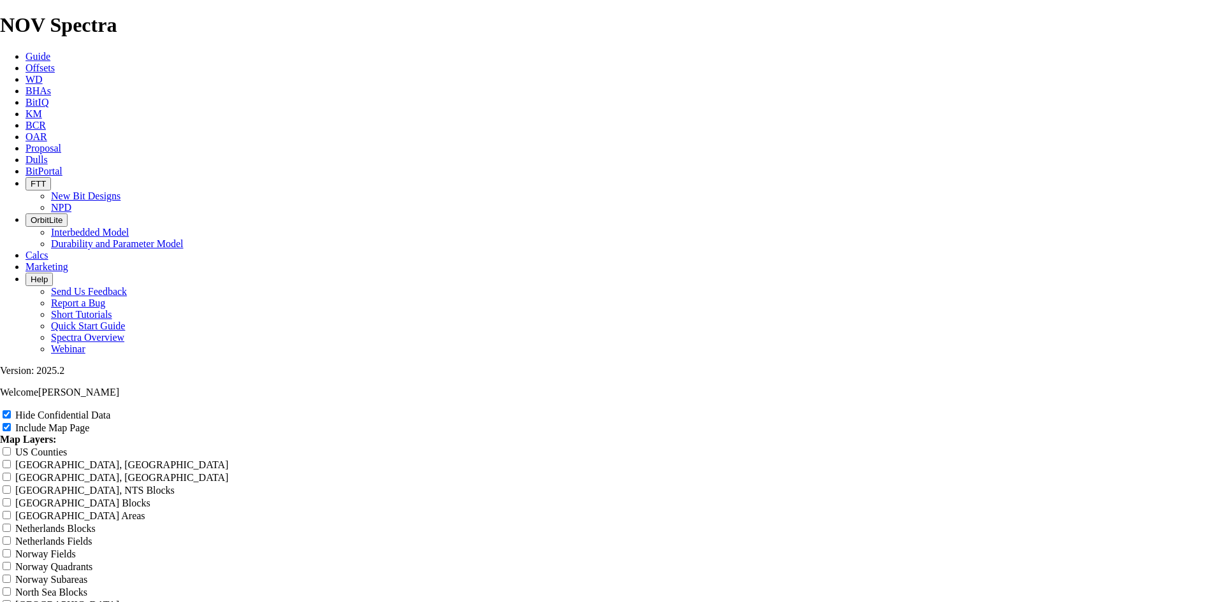
type input "TKC63-AB1 Curve Late"
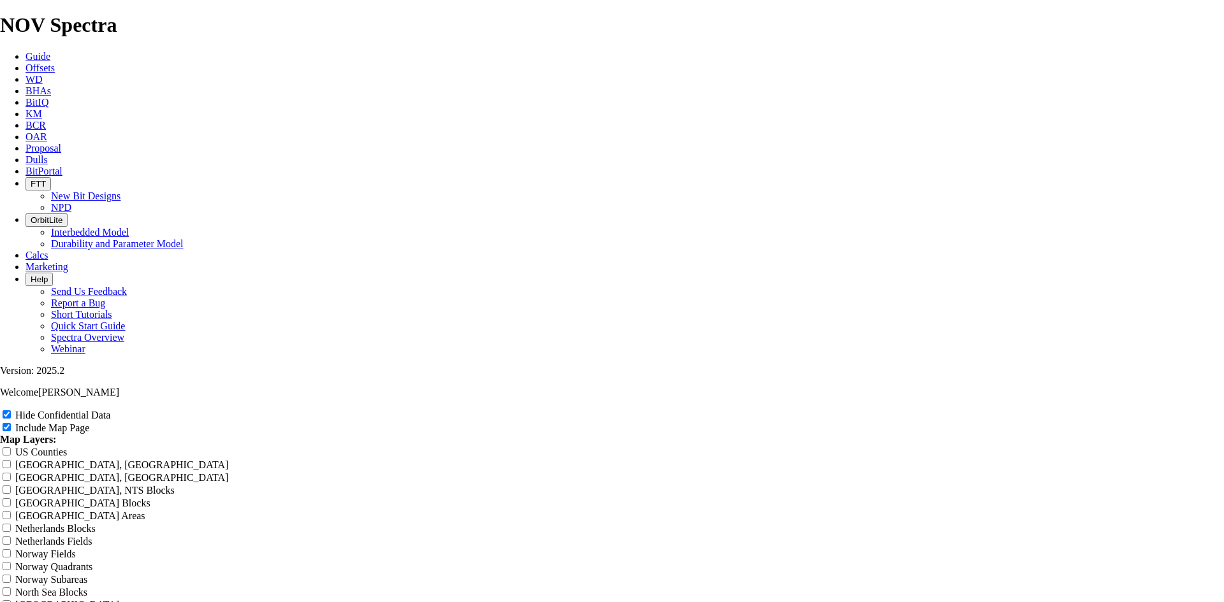
type input "TKC63-AB1 Curve Later"
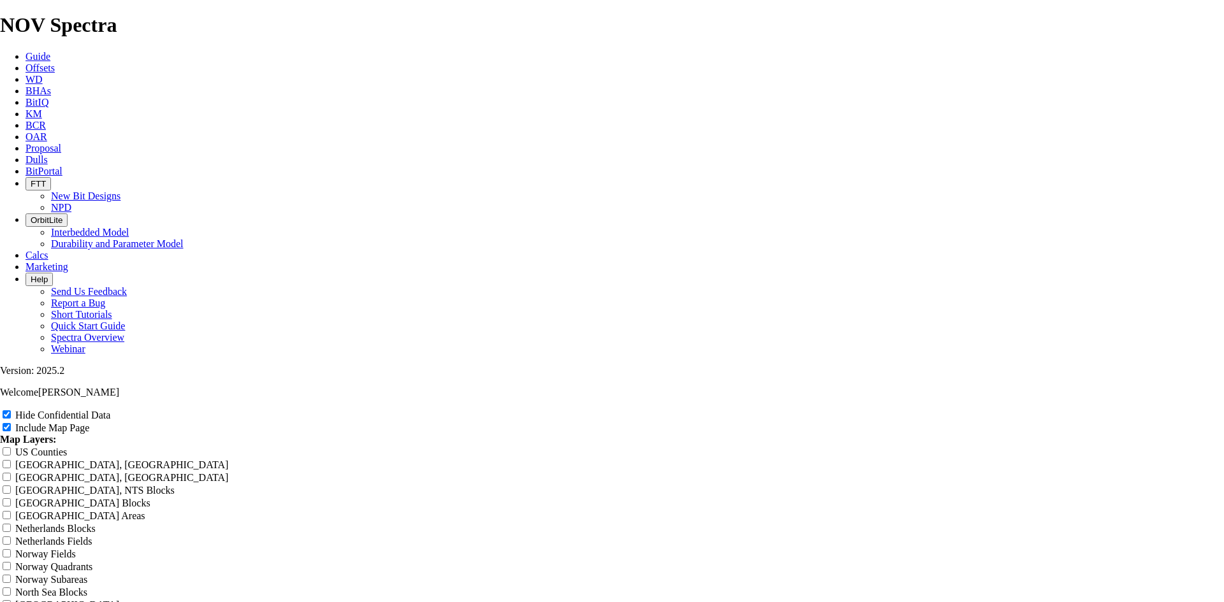
type input "TKC63-AB1 Curve Later"
type input "TKC63-AB1 Curve Latera"
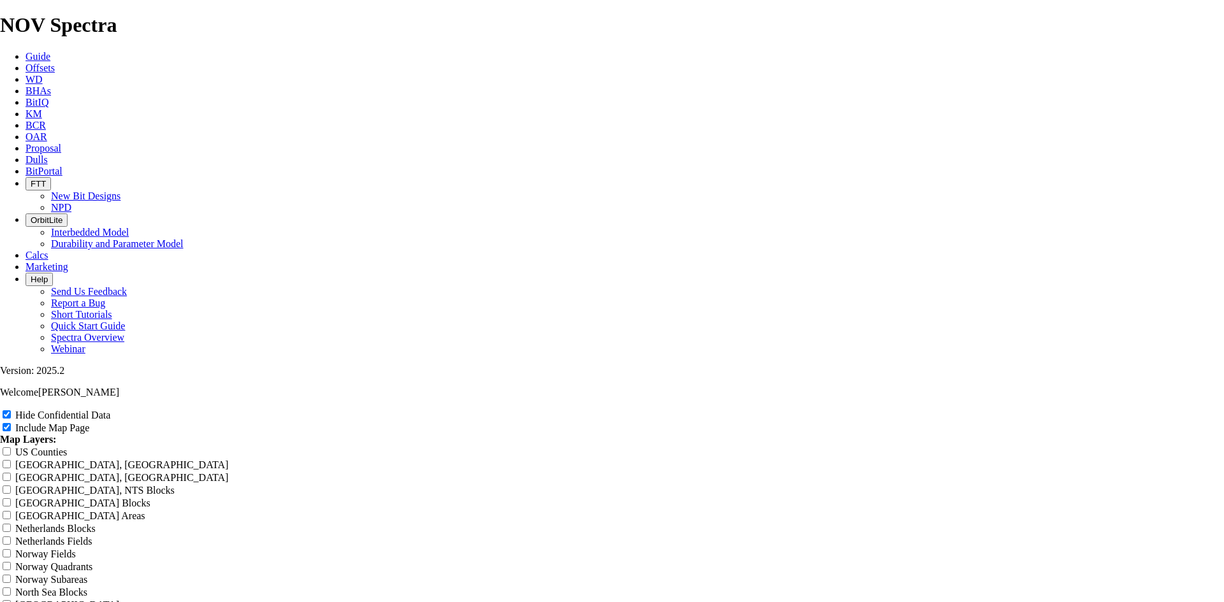
type input "TKC63-AB1 Curve Latera"
type input "TKC63-AB1 Curve Lateral"
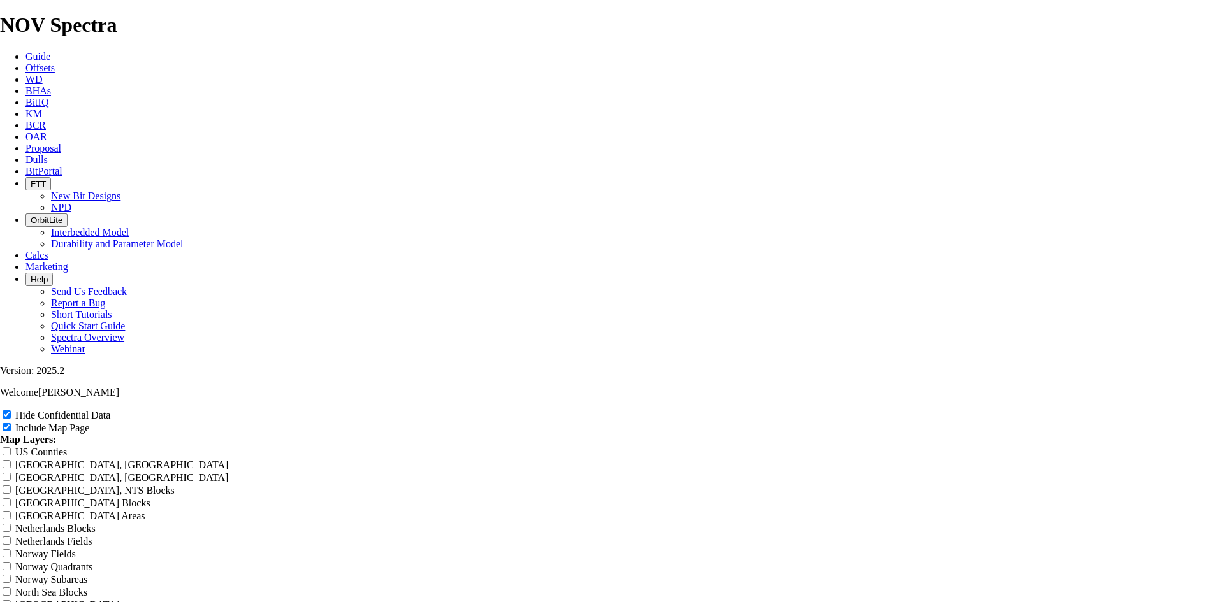
type input "TKC63-AB1 Curve Lateral"
type input "TKC63-AB1 Curve Lateral o"
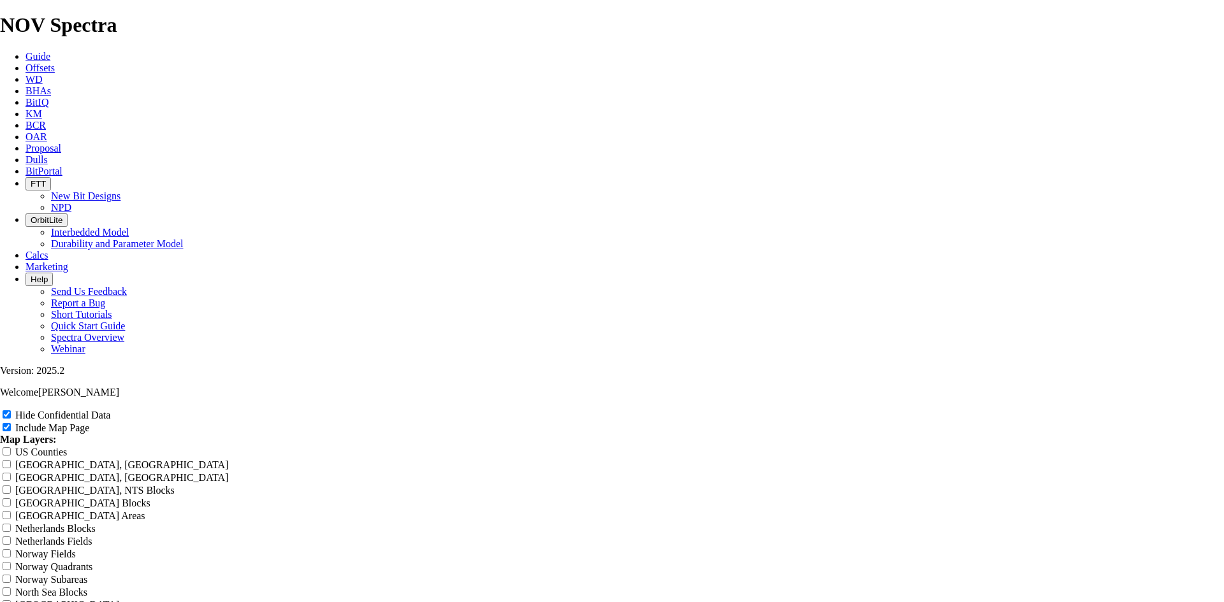
type input "TKC63-AB1 Curve Lateral o"
type input "TKC63-AB1 Curve Lateral of"
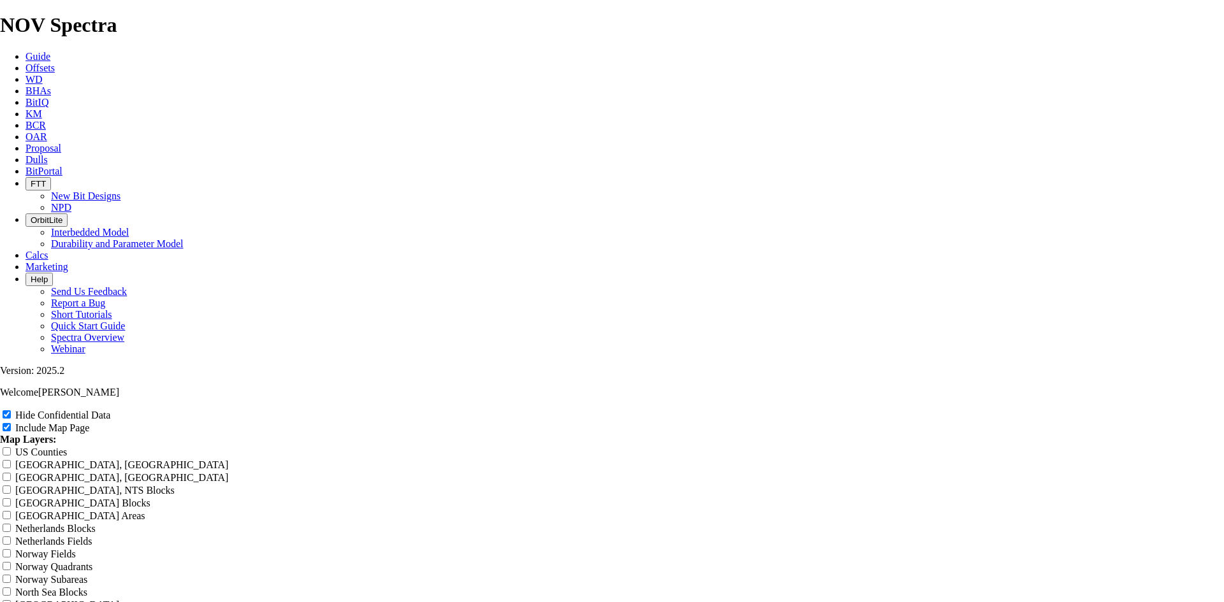
type input "TKC63-AB1 Curve Lateral of"
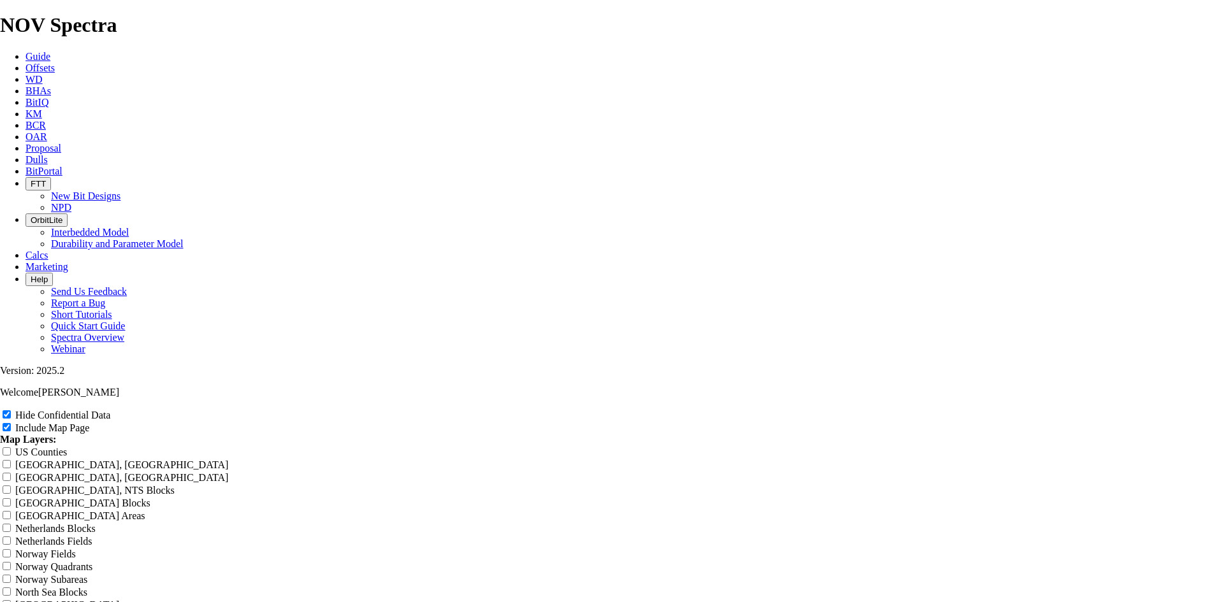
type input "TKC63-AB1 Curve Lateral off"
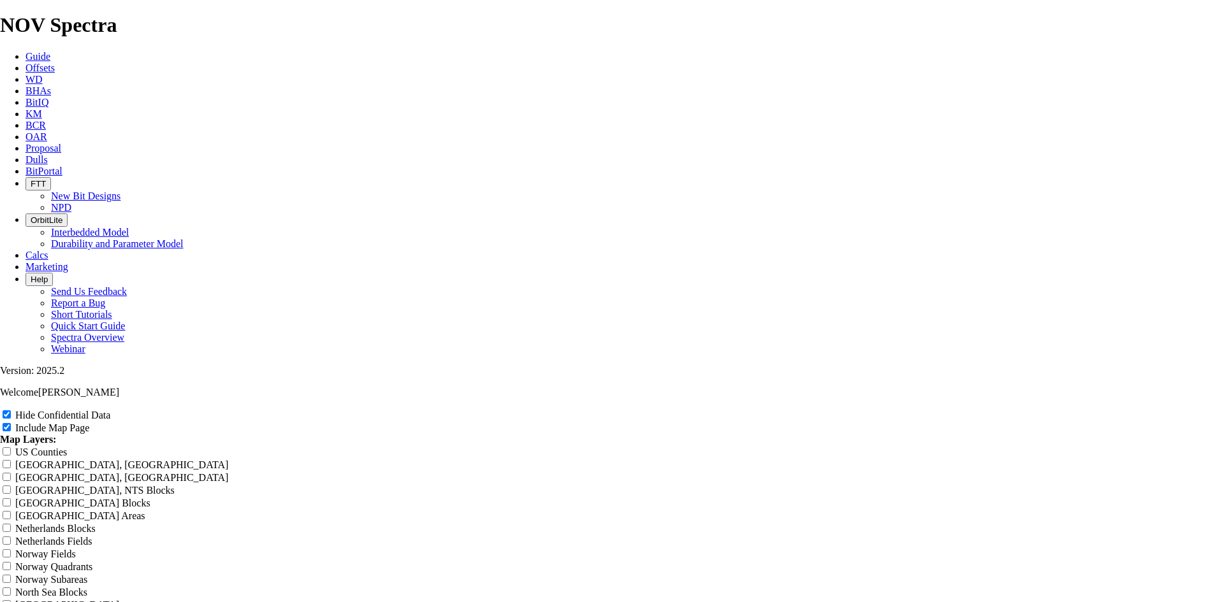
type input "TKC63-AB1 Curve Lateral off"
type input "TKC63-AB1 Curve Lateral offs"
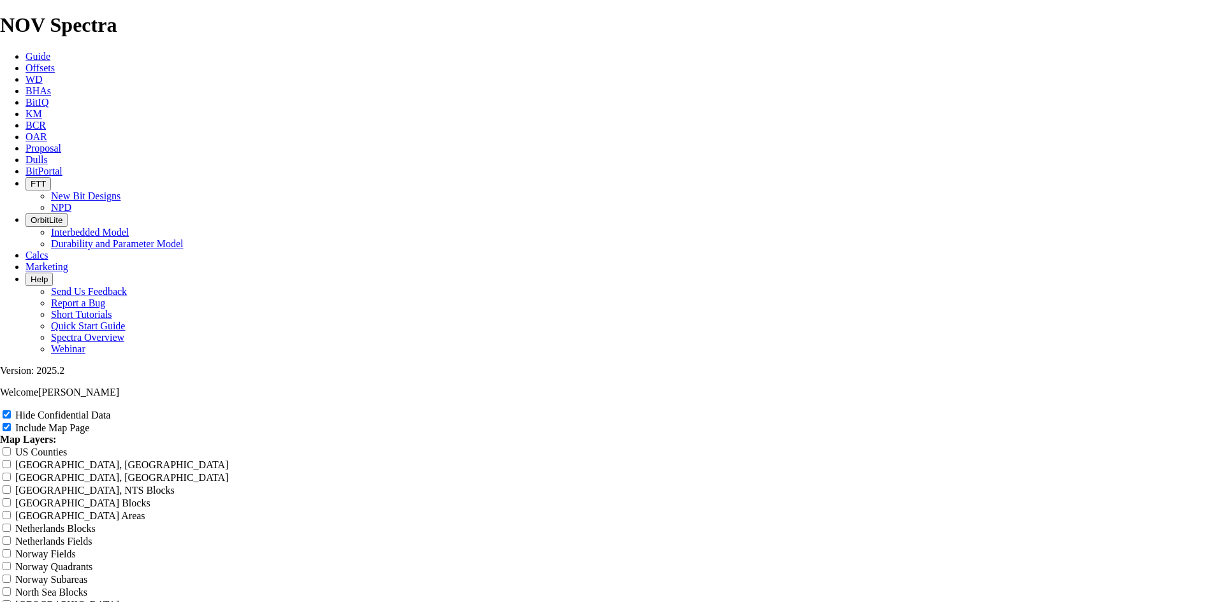
type input "TKC63-AB1 Curve Lateral offs"
type input "TKC63-AB1 Curve Lateral offse"
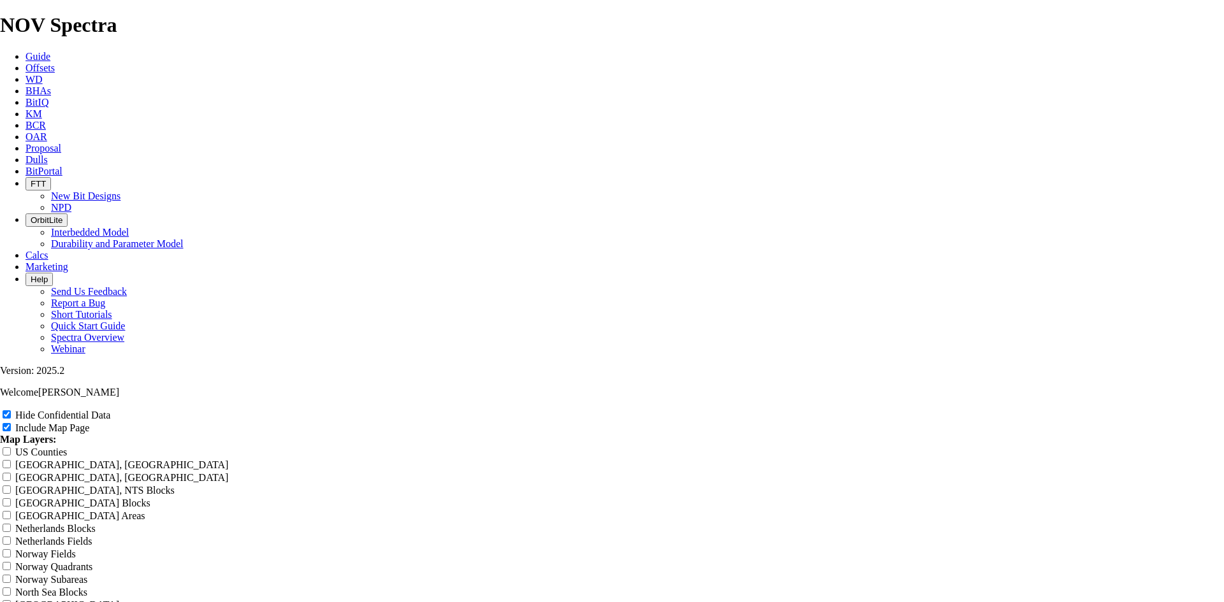
type input "TKC63-AB1 Curve Lateral offse"
type input "TKC63-AB1 Curve Lateral offset"
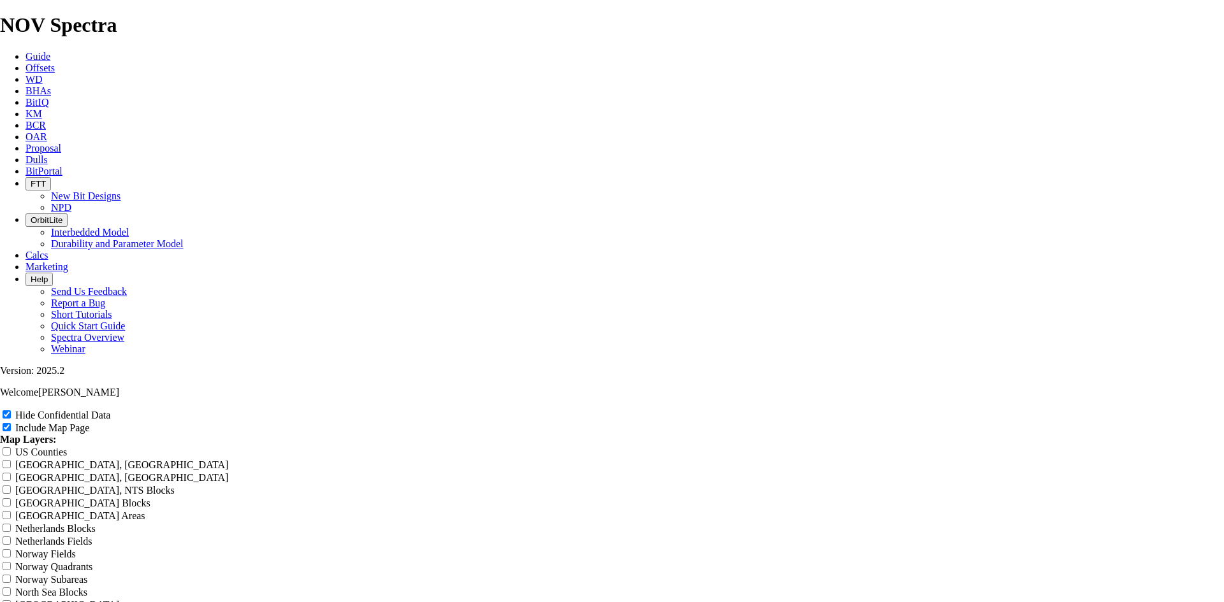
type input "TKC63-AB1 Curve Lateral offset"
type input "TKC63-AB1 Curve Lateral offsets"
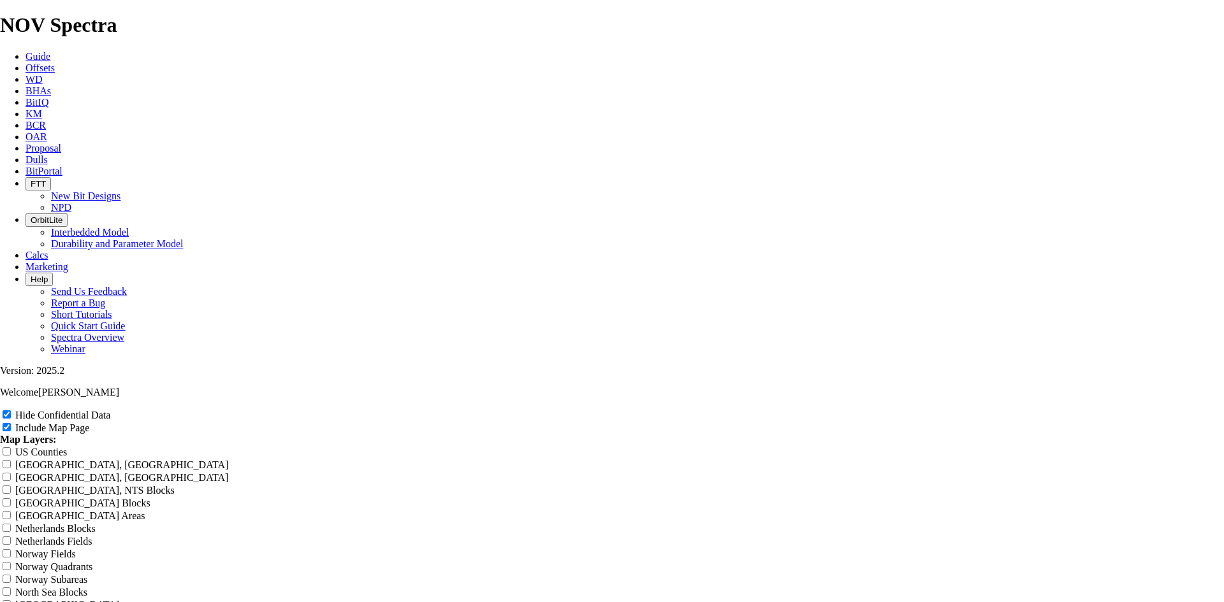
type input "TKC63-AB1 Curve Lateral offsets"
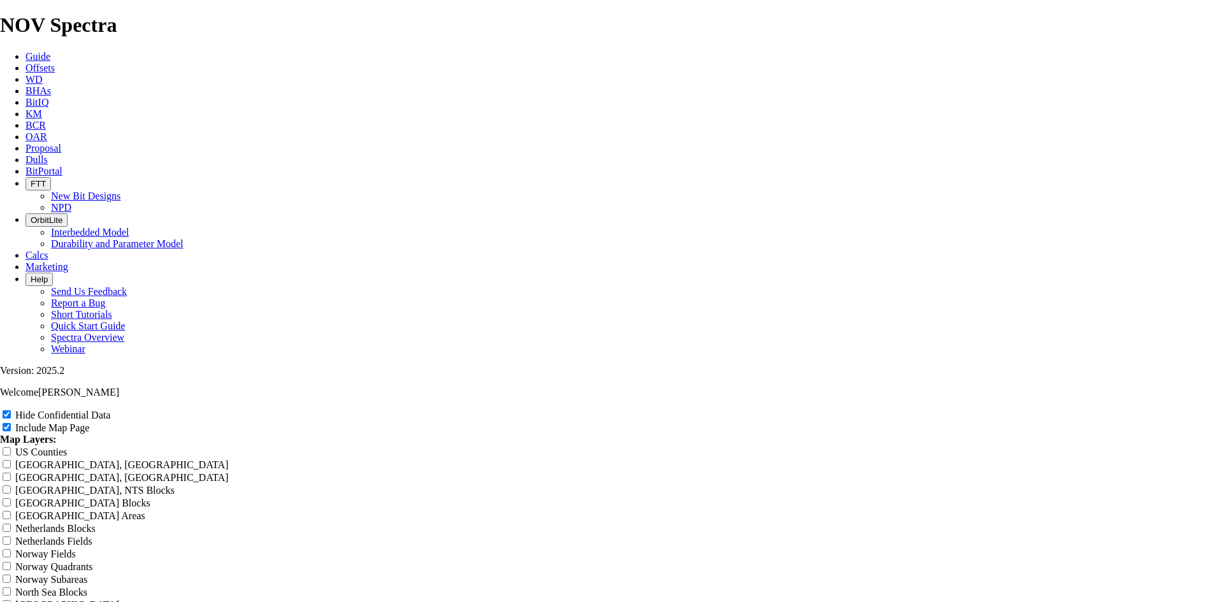
drag, startPoint x: 491, startPoint y: 87, endPoint x: 540, endPoint y: 109, distance: 53.9
